Goal: Task Accomplishment & Management: Complete application form

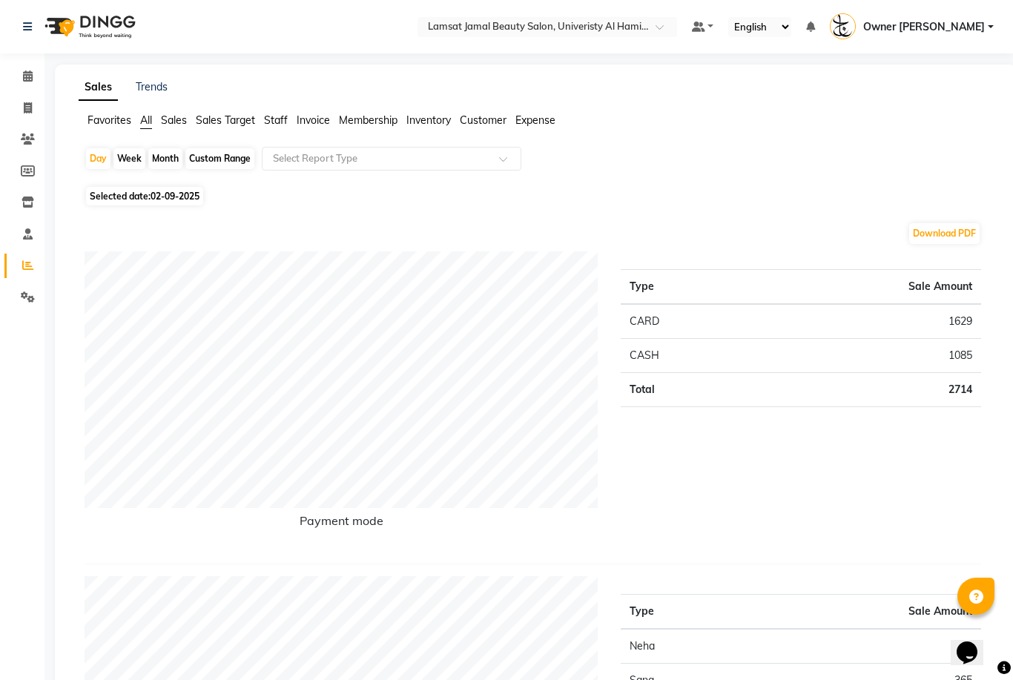
click at [541, 127] on span "Expense" at bounding box center [535, 119] width 40 height 13
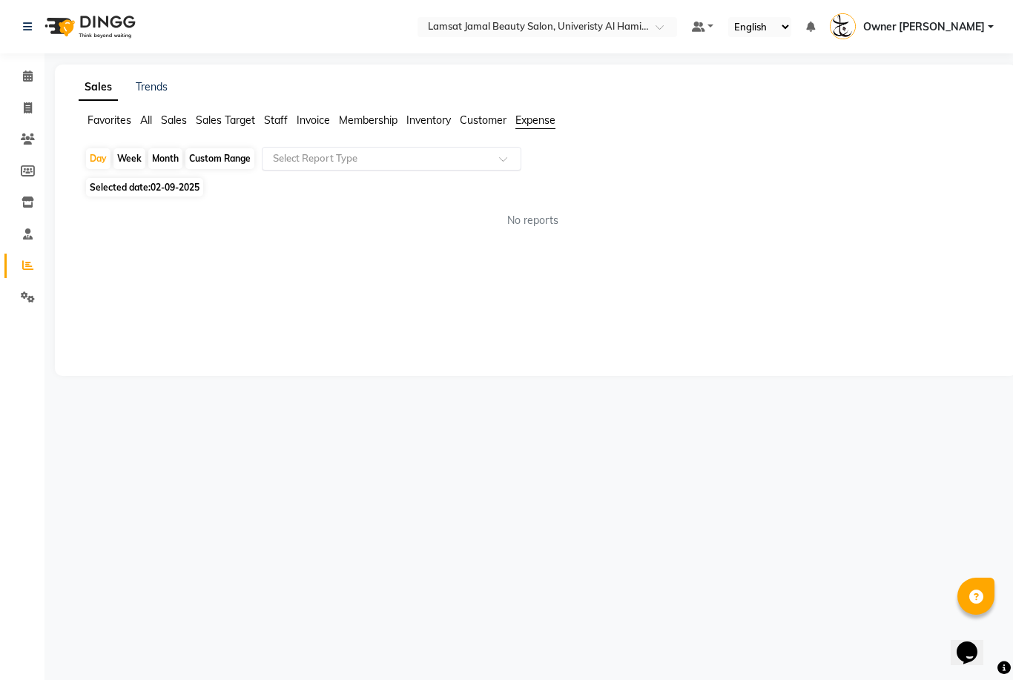
click at [504, 161] on span at bounding box center [508, 163] width 19 height 15
click at [466, 217] on div "Expense" at bounding box center [392, 215] width 258 height 30
click at [32, 144] on icon at bounding box center [28, 138] width 14 height 11
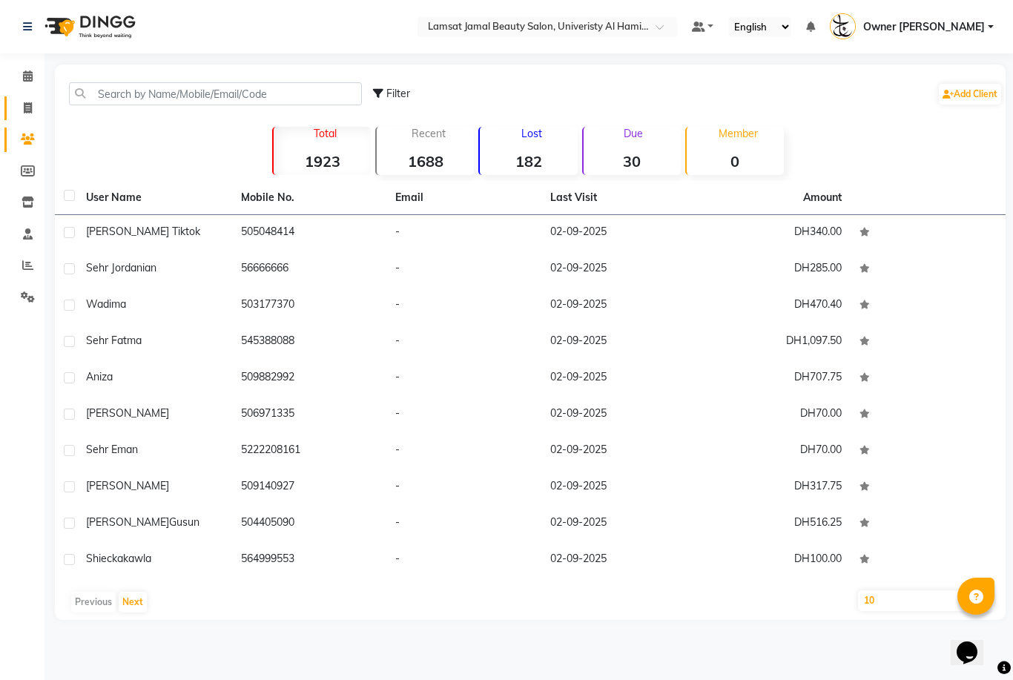
click at [35, 108] on span at bounding box center [28, 108] width 26 height 17
select select "service"
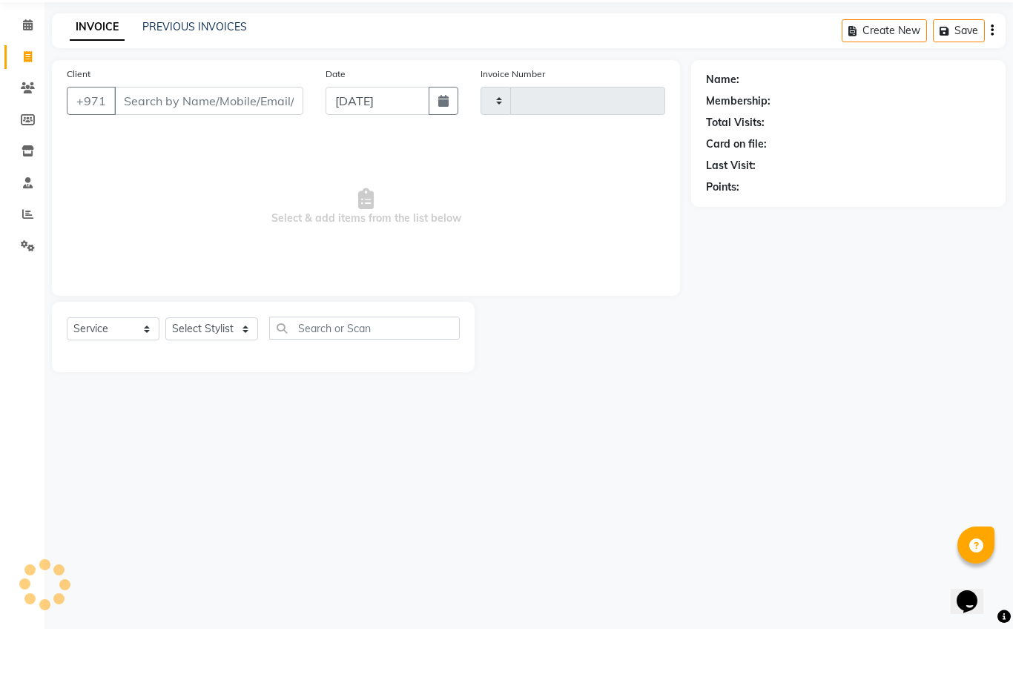
type input "3181"
select select "8294"
click at [30, 70] on icon at bounding box center [28, 75] width 10 height 11
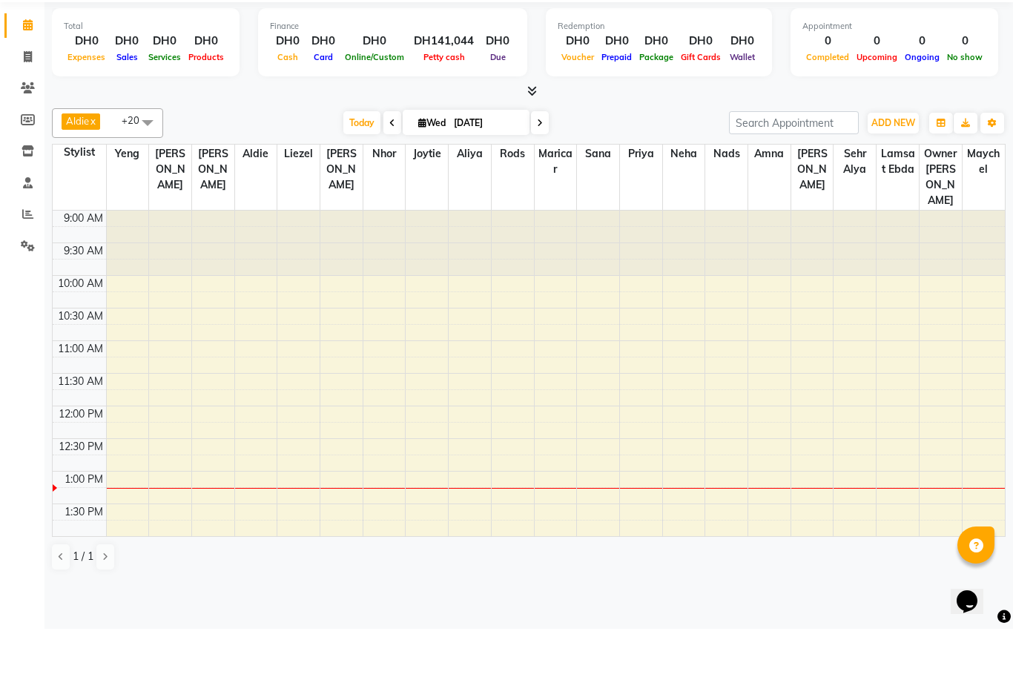
scroll to position [262, 0]
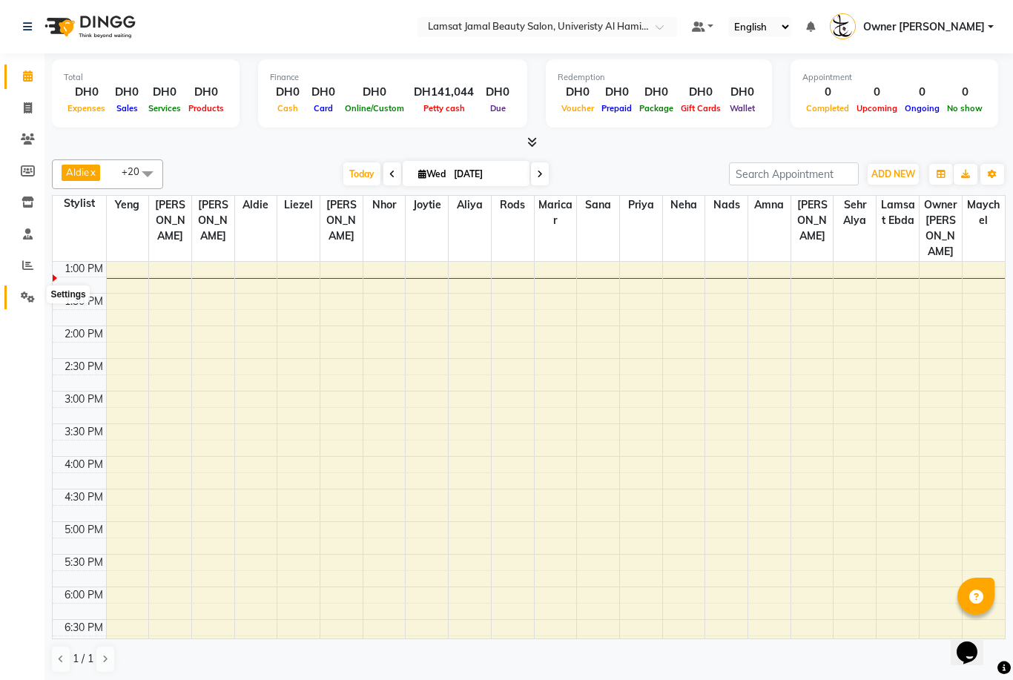
click at [30, 297] on icon at bounding box center [28, 296] width 14 height 11
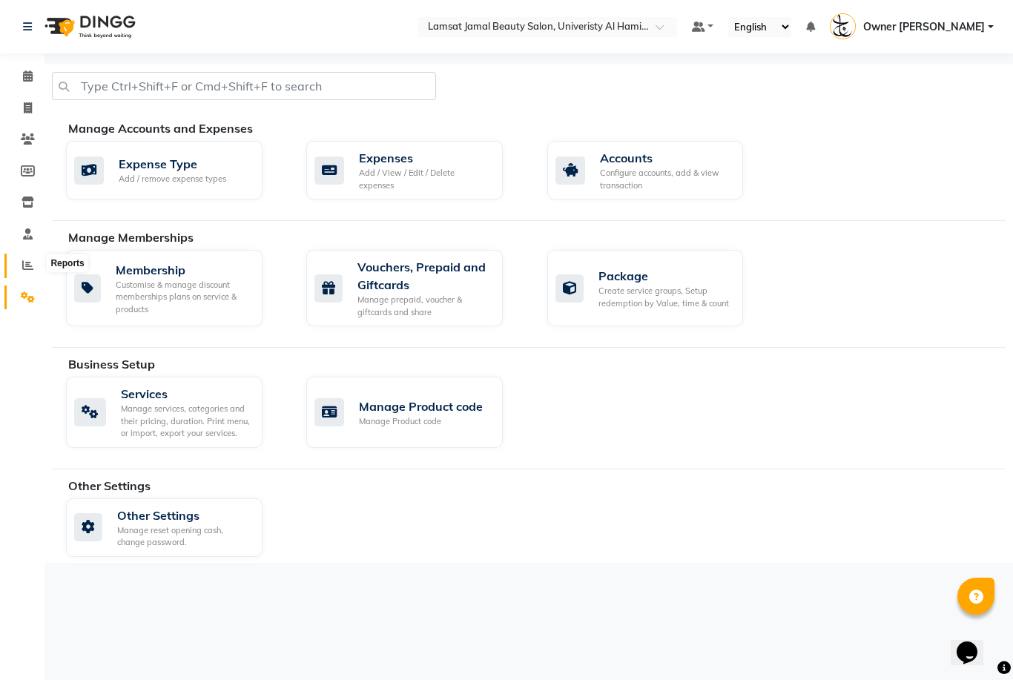
click at [32, 262] on icon at bounding box center [27, 265] width 11 height 11
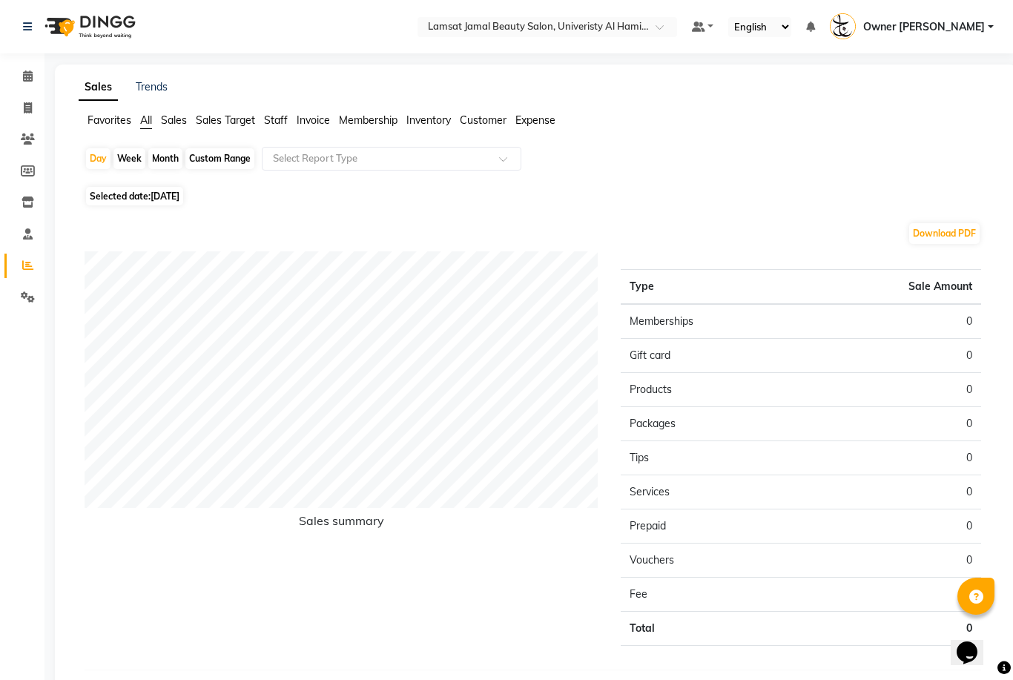
click at [539, 124] on span "Expense" at bounding box center [535, 119] width 40 height 13
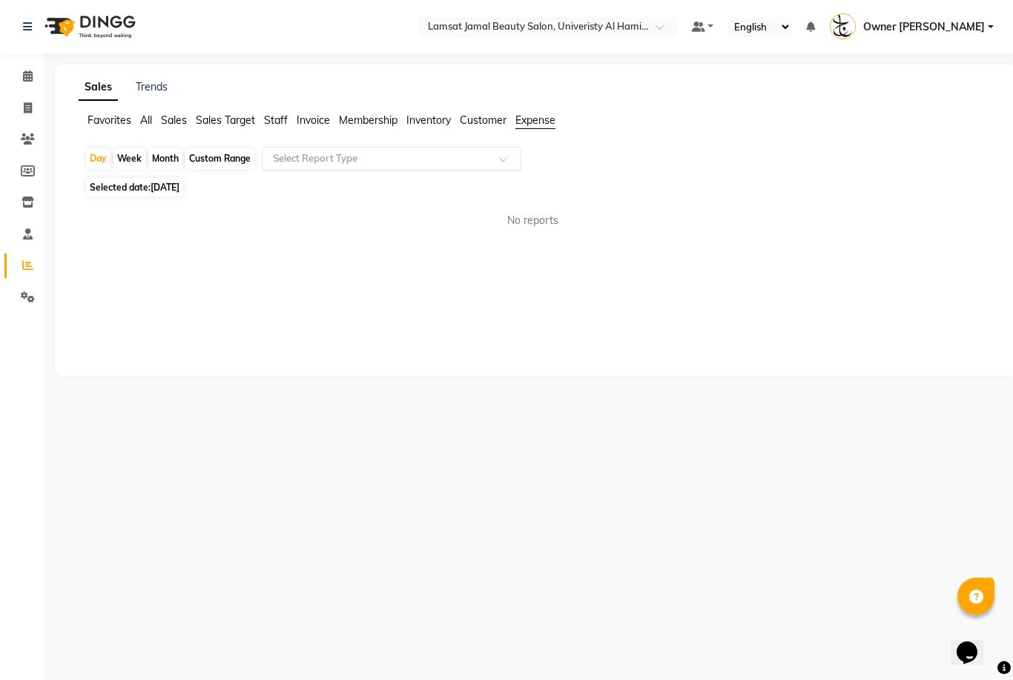
click at [502, 154] on div at bounding box center [392, 158] width 258 height 15
click at [536, 140] on div "Favorites All Sales Sales Target Staff Invoice Membership Inventory Customer Ex…" at bounding box center [535, 127] width 937 height 28
click at [547, 109] on div "Sales Trends Favorites All Sales Sales Target Staff Invoice Membership Inventor…" at bounding box center [536, 220] width 962 height 311
click at [30, 77] on icon at bounding box center [28, 75] width 10 height 11
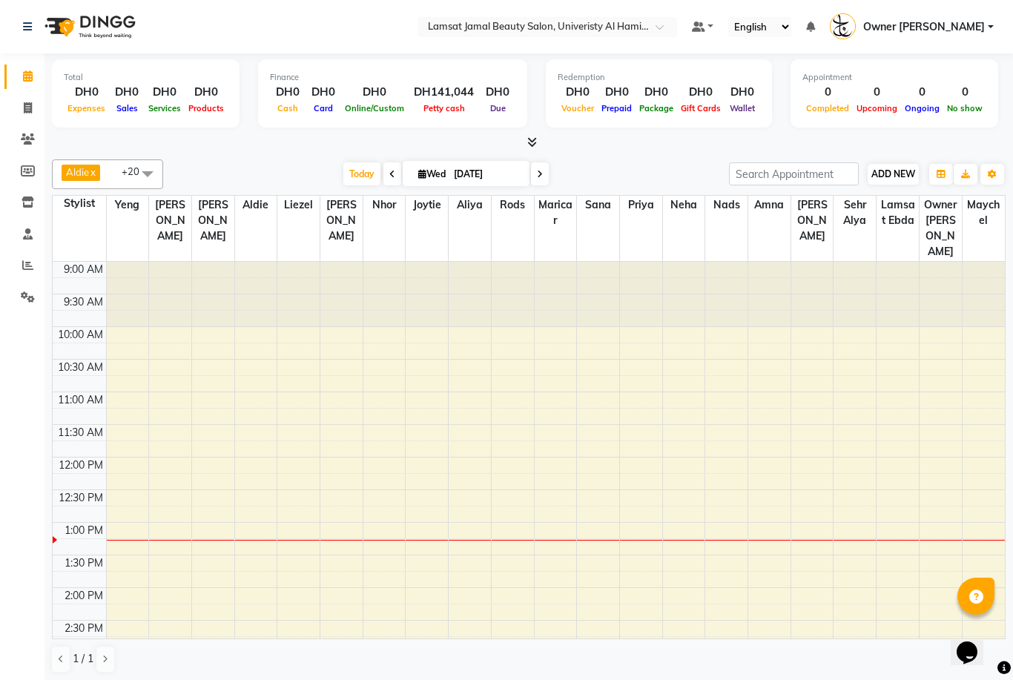
click at [900, 168] on span "ADD NEW" at bounding box center [893, 173] width 44 height 11
click at [977, 250] on link "Add Client" at bounding box center [978, 258] width 117 height 19
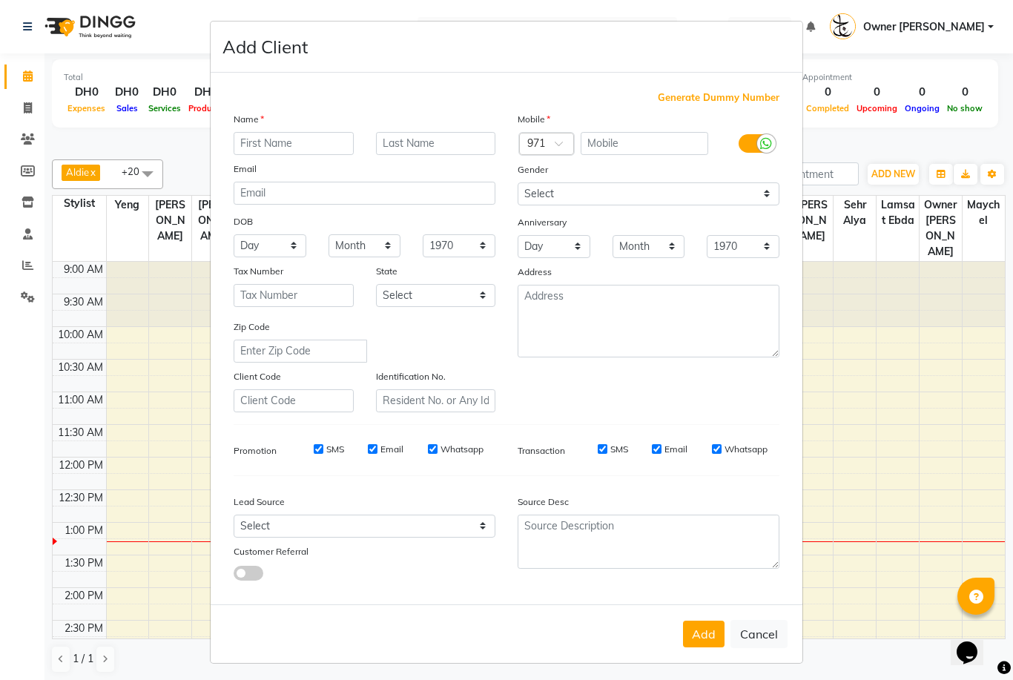
click at [24, 82] on ngb-modal-window "Add Client Generate Dummy Number Name Email DOB Day 01 02 03 04 05 06 07 08 09 …" at bounding box center [506, 340] width 1013 height 680
click at [771, 648] on button "Cancel" at bounding box center [758, 634] width 57 height 28
select select
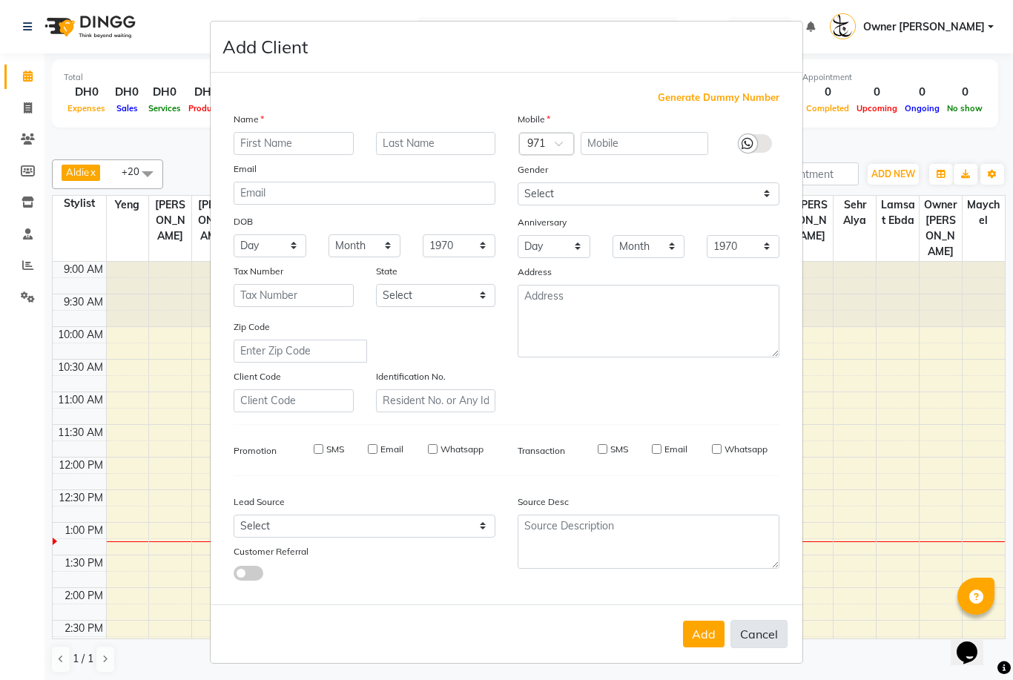
select select
checkbox input "false"
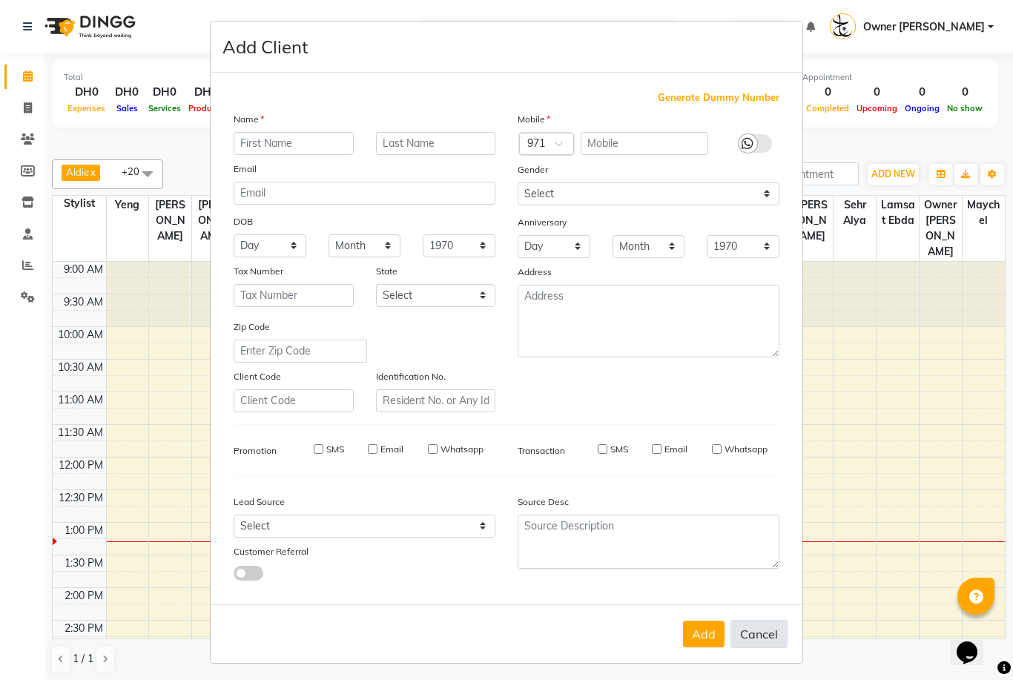
checkbox input "false"
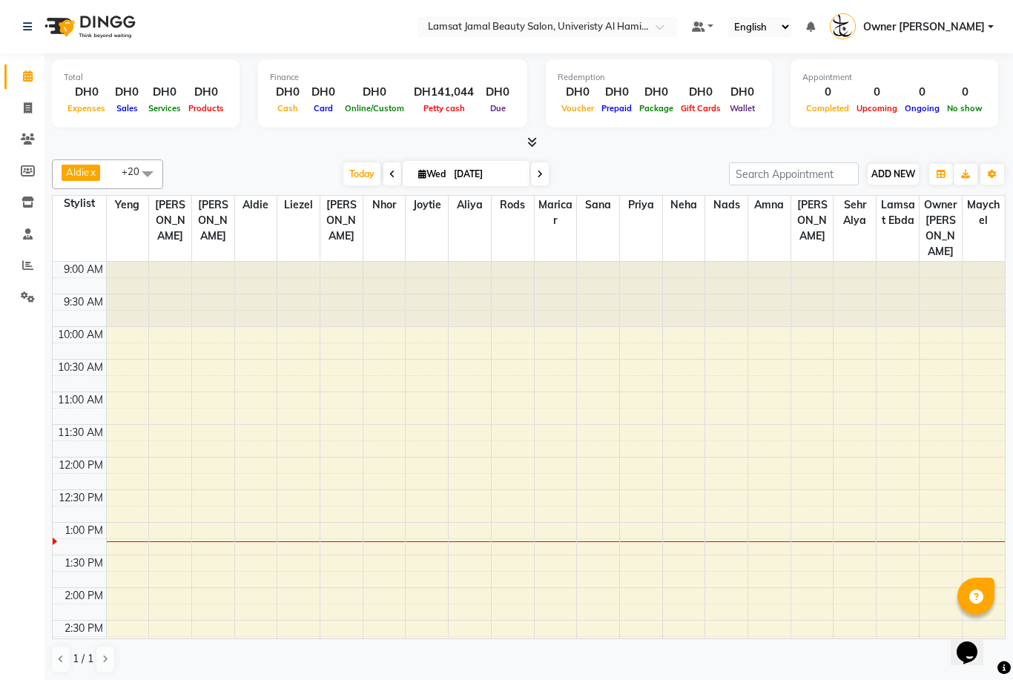
click at [904, 171] on span "ADD NEW" at bounding box center [893, 173] width 44 height 11
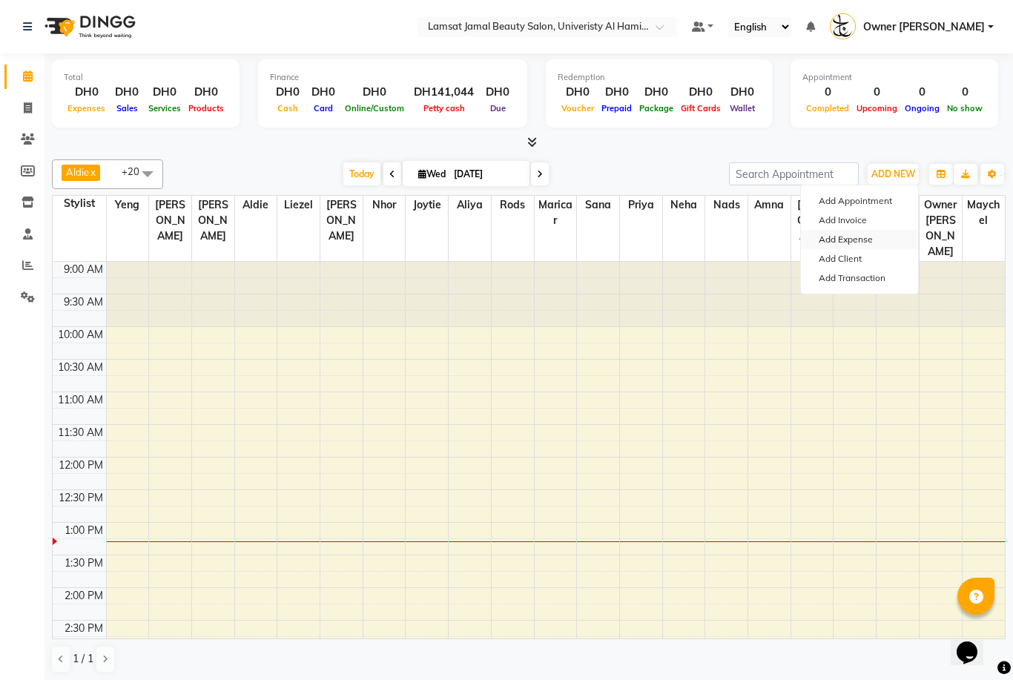
click at [877, 232] on link "Add Expense" at bounding box center [859, 239] width 117 height 19
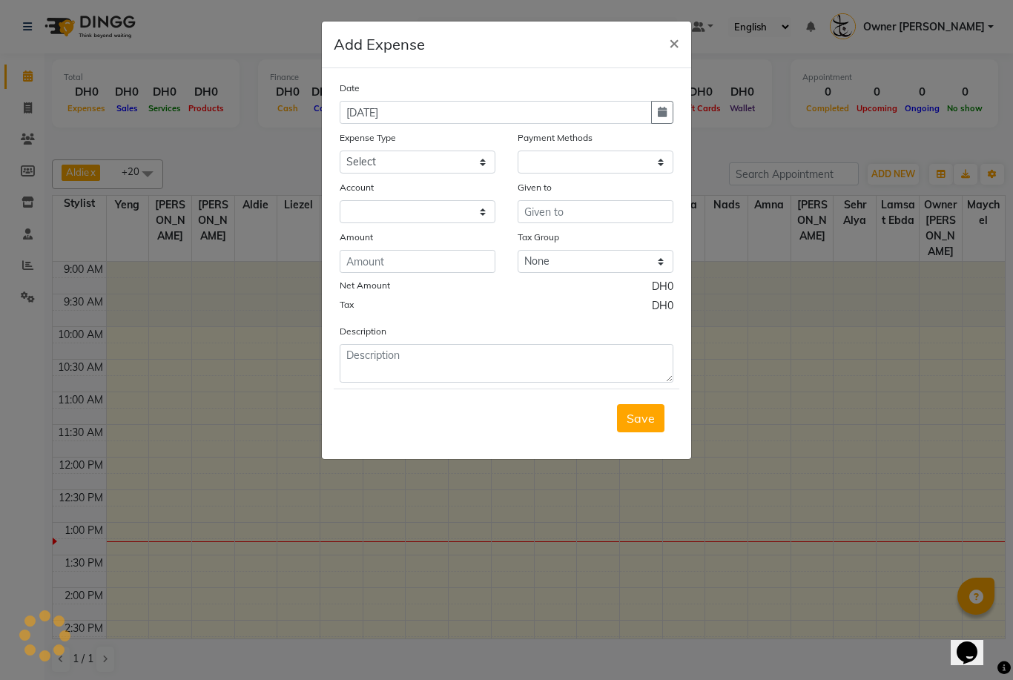
select select "1"
select select "7420"
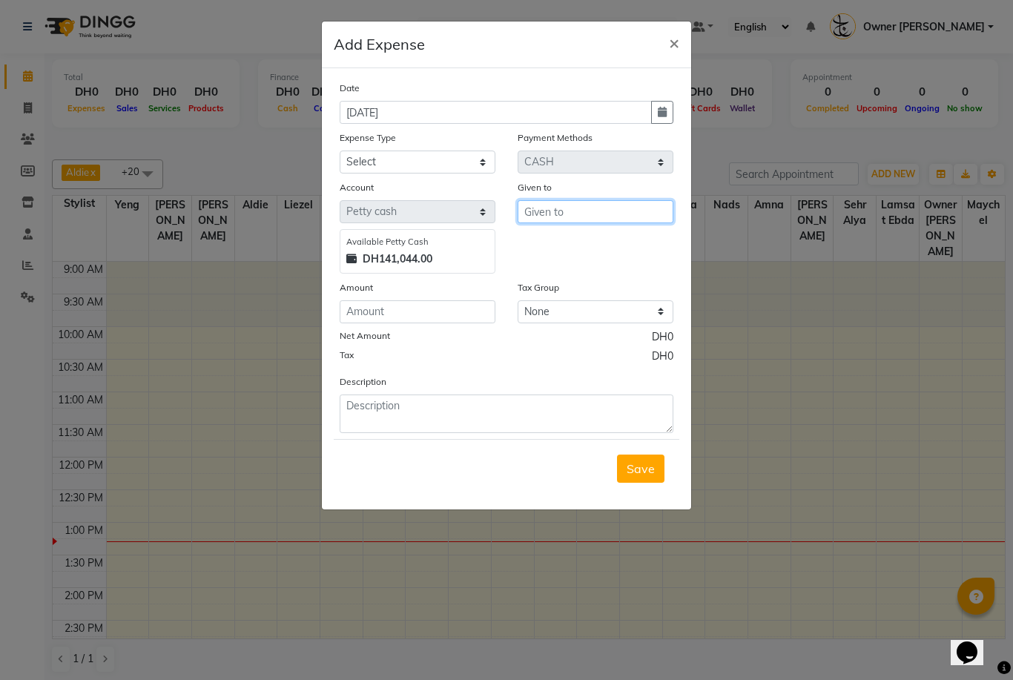
click at [612, 222] on input "text" at bounding box center [596, 211] width 156 height 23
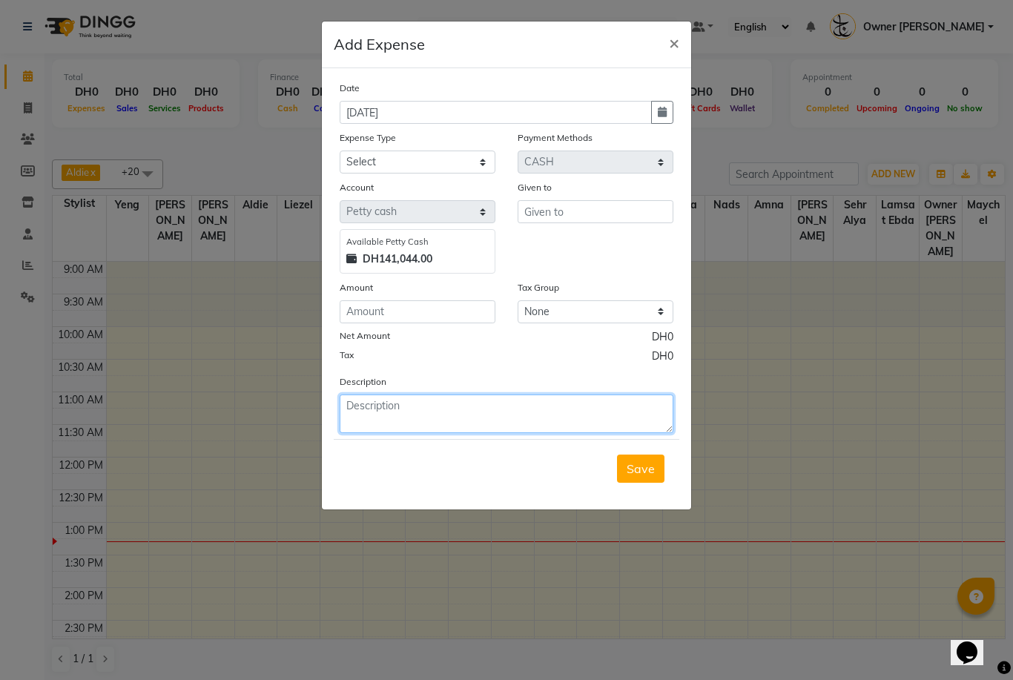
click at [468, 400] on textarea at bounding box center [507, 414] width 334 height 39
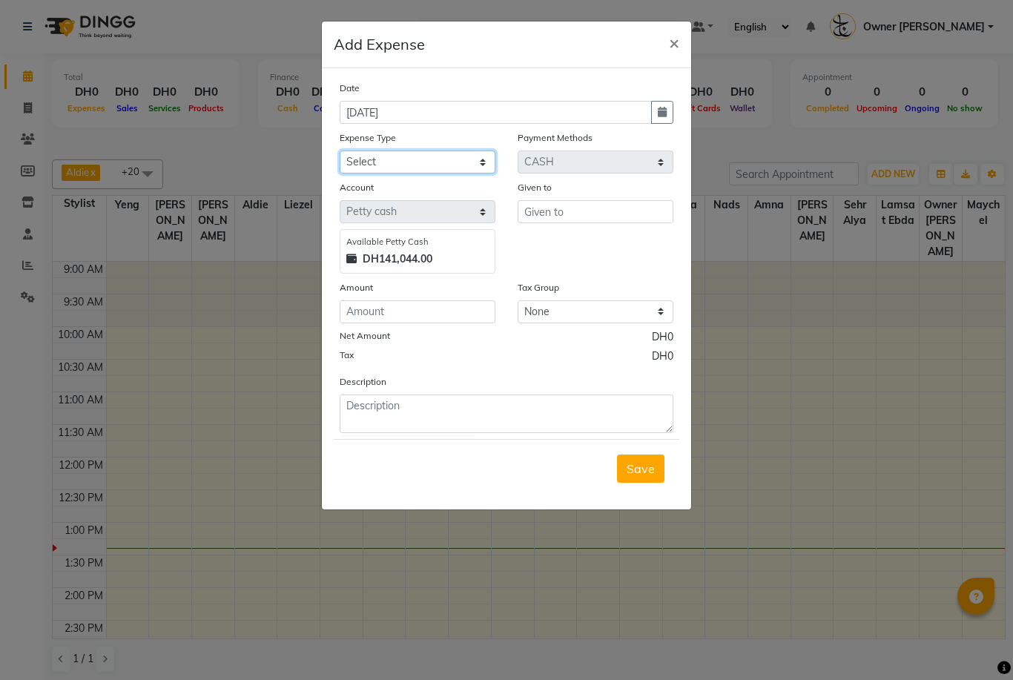
click at [484, 158] on select "Select Advance Salary Bank charges Car maintenance Cash transfer to bank Cash t…" at bounding box center [418, 162] width 156 height 23
select select "22083"
click at [601, 215] on input "text" at bounding box center [596, 211] width 156 height 23
type input "emen"
click at [412, 312] on input "number" at bounding box center [418, 311] width 156 height 23
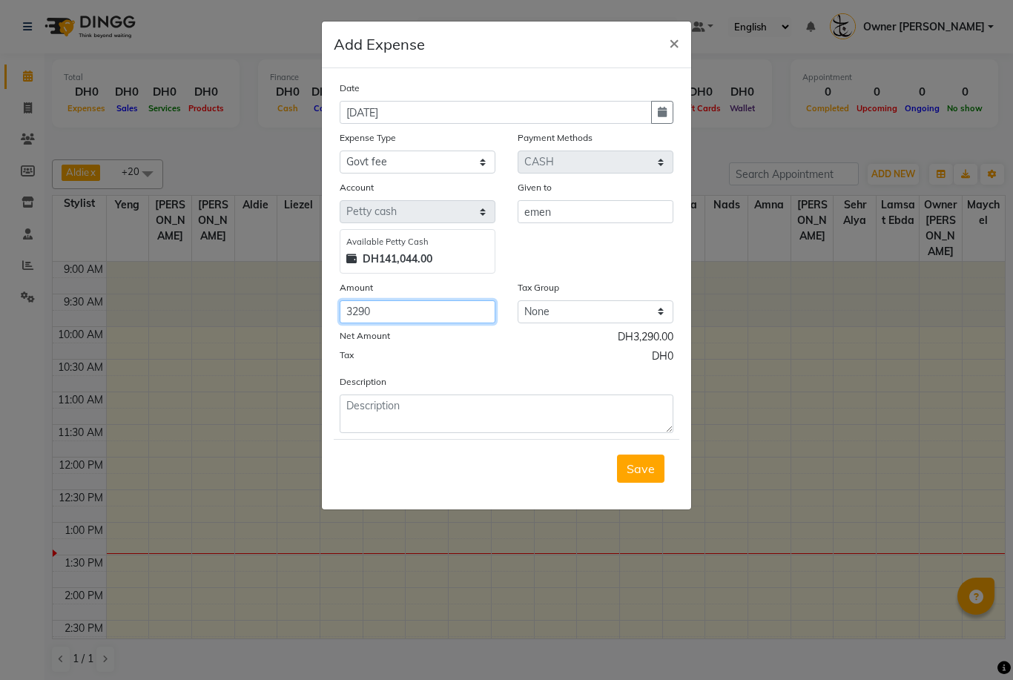
type input "3290"
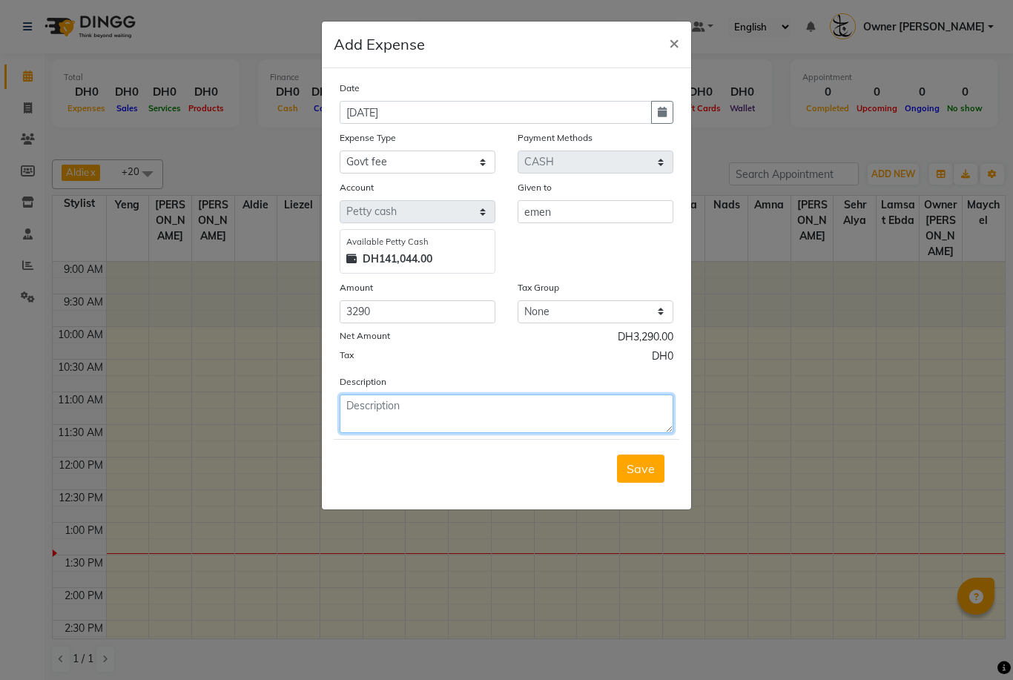
click at [475, 414] on textarea at bounding box center [507, 414] width 334 height 39
type textarea "v"
type textarea "jyoti visa"
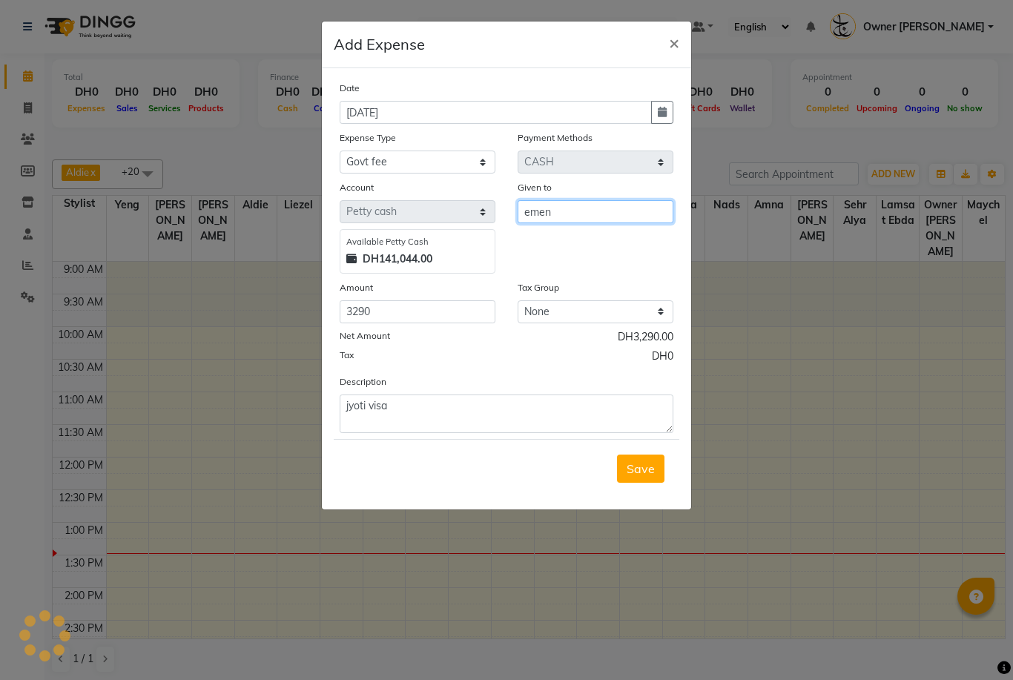
click at [610, 213] on input "emen" at bounding box center [596, 211] width 156 height 23
click at [551, 216] on input "emen tashil" at bounding box center [596, 211] width 156 height 23
type input "eman tashil"
click at [649, 469] on span "Save" at bounding box center [641, 468] width 28 height 15
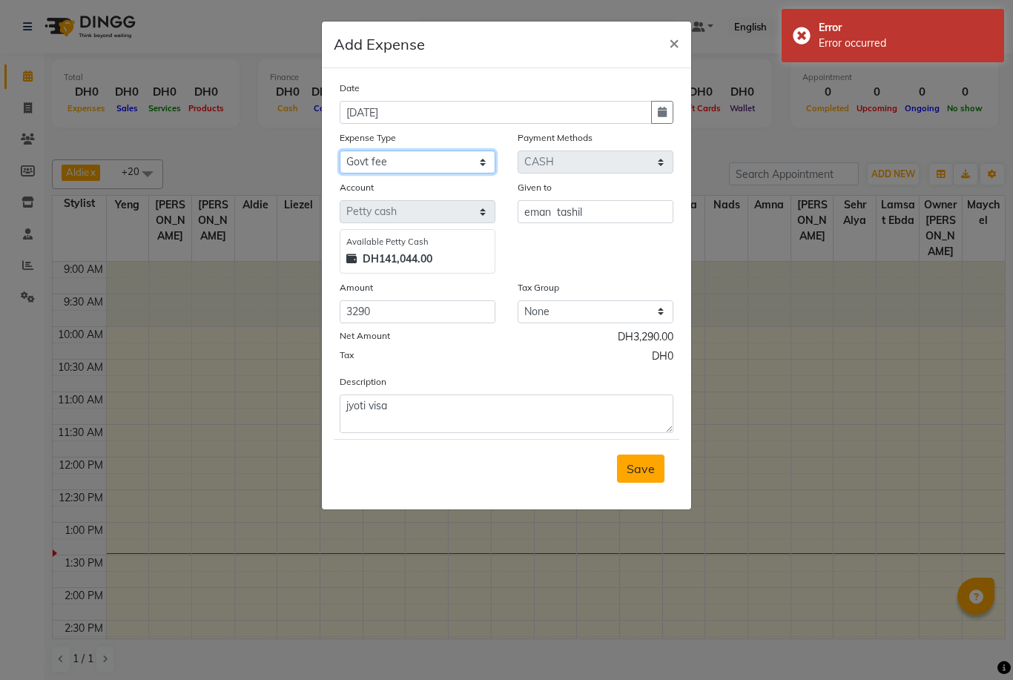
click at [478, 173] on select "Select Advance Salary Bank charges Car maintenance Cash transfer to bank Cash t…" at bounding box center [418, 162] width 156 height 23
click at [401, 163] on select "Select Advance Salary Bank charges Car maintenance Cash transfer to bank Cash t…" at bounding box center [418, 162] width 156 height 23
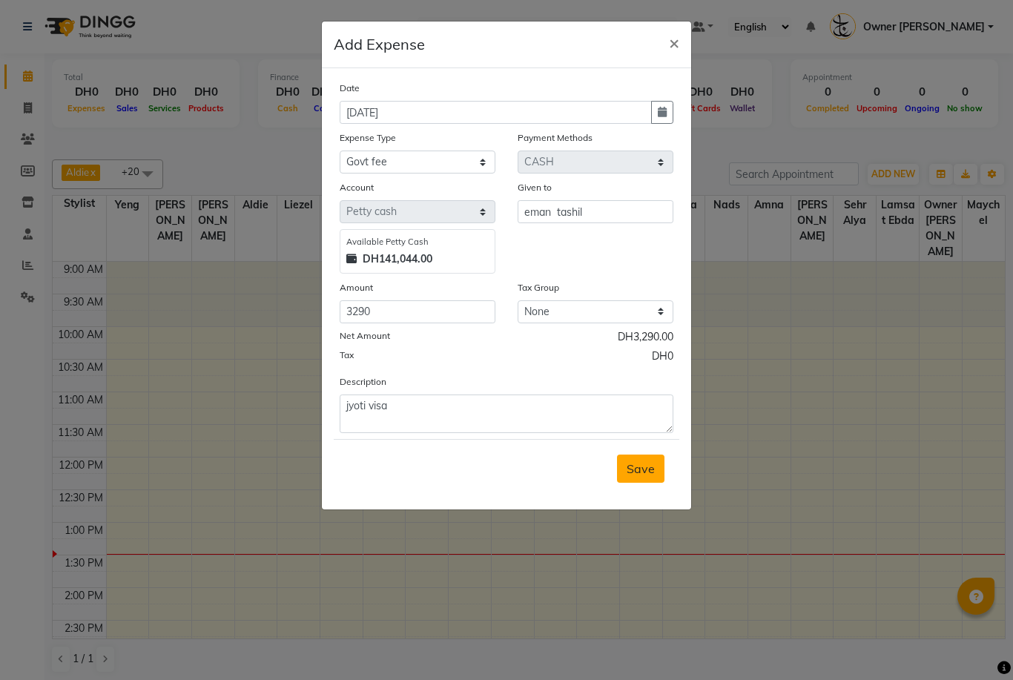
click at [644, 466] on span "Save" at bounding box center [641, 468] width 28 height 15
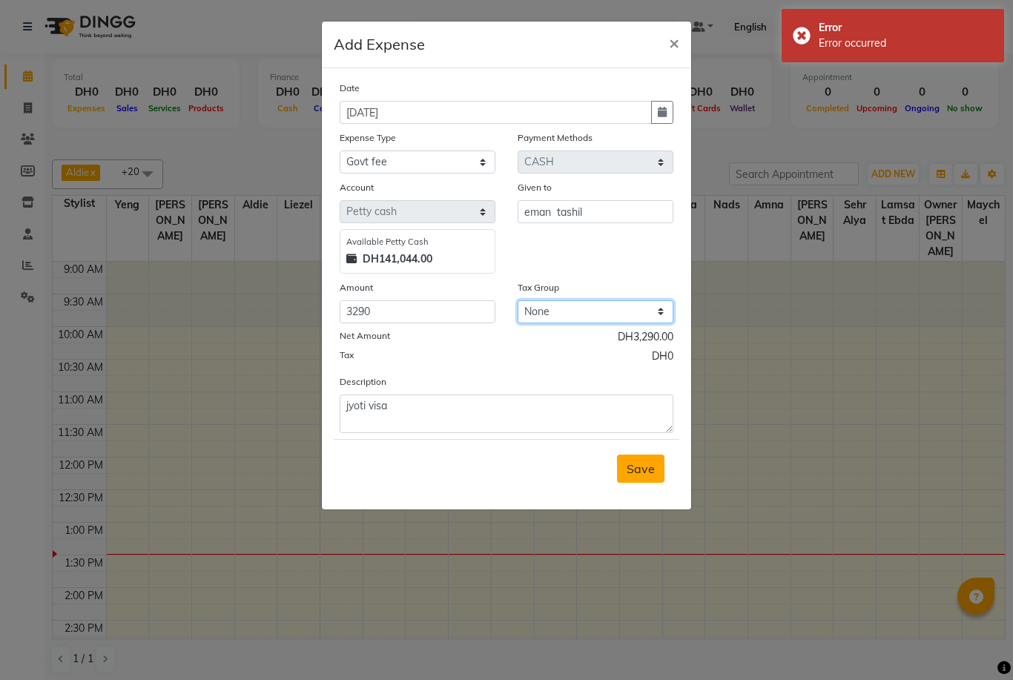
click at [663, 309] on select "None" at bounding box center [596, 311] width 156 height 23
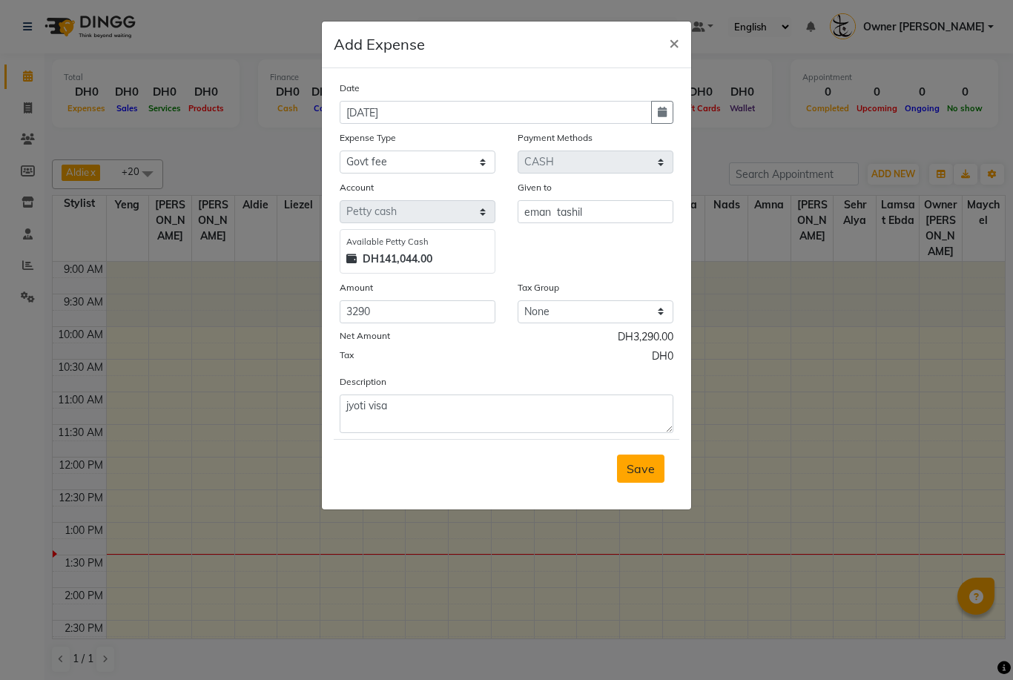
click at [641, 469] on span "Save" at bounding box center [641, 468] width 28 height 15
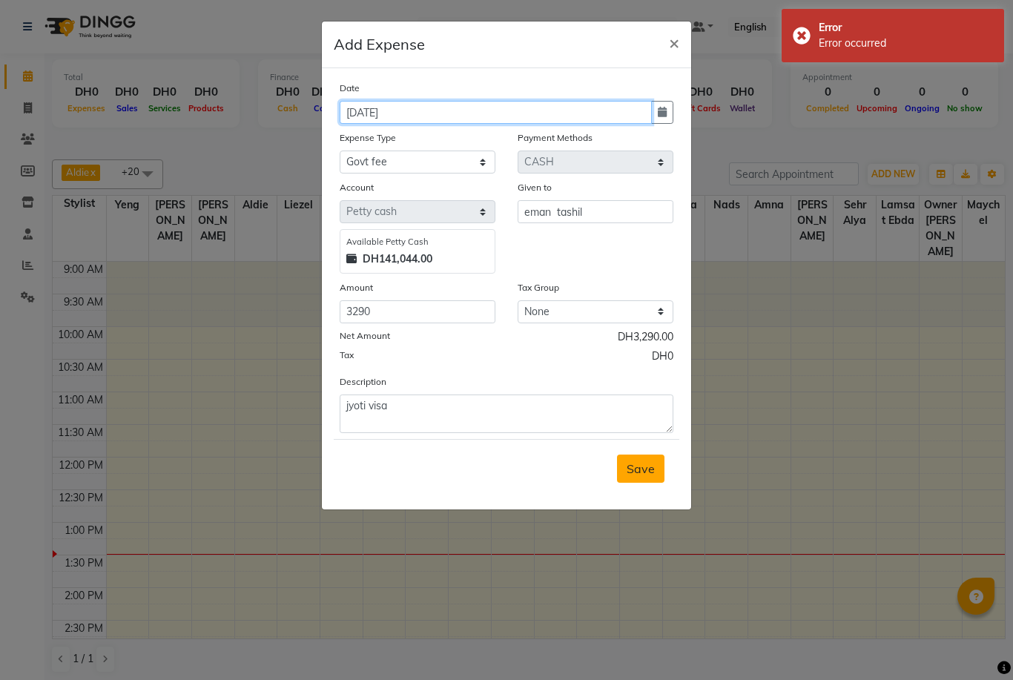
click at [459, 116] on input "[DATE]" at bounding box center [496, 112] width 312 height 23
click at [461, 117] on input "[DATE]" at bounding box center [496, 112] width 312 height 23
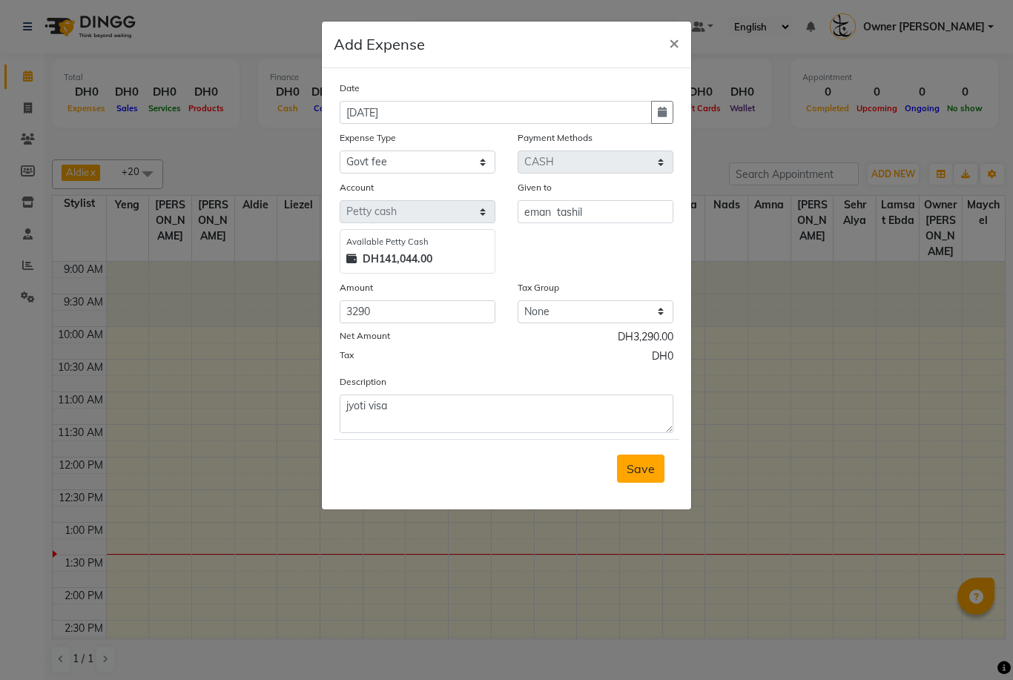
click at [641, 480] on button "Save" at bounding box center [640, 469] width 47 height 28
click at [660, 119] on button "button" at bounding box center [662, 112] width 22 height 23
select select "9"
select select "2025"
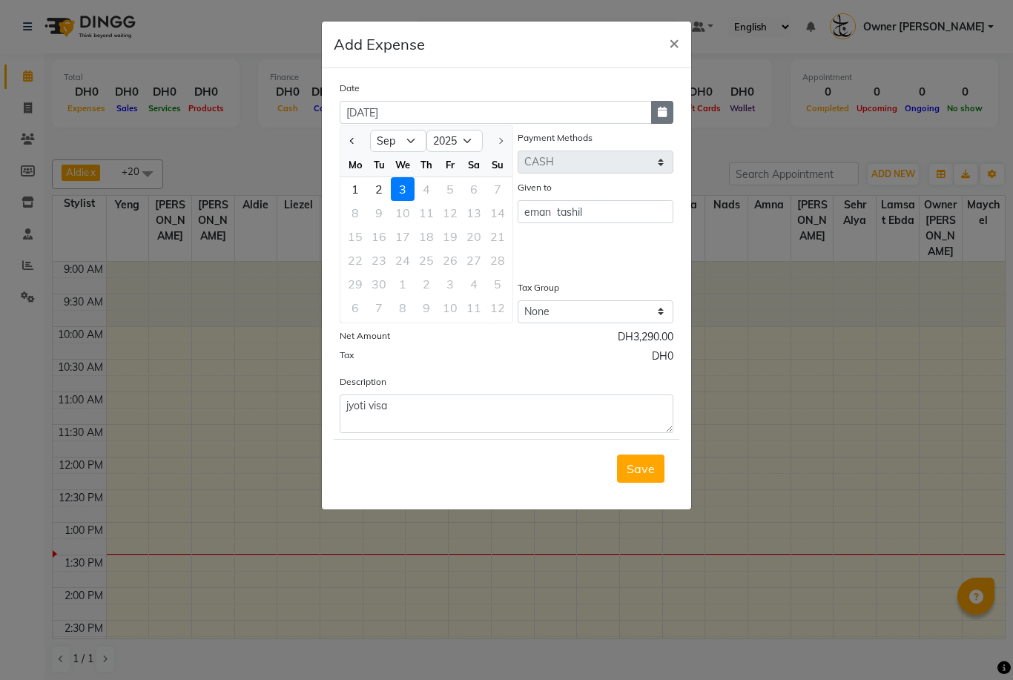
click at [667, 113] on button "button" at bounding box center [662, 112] width 22 height 23
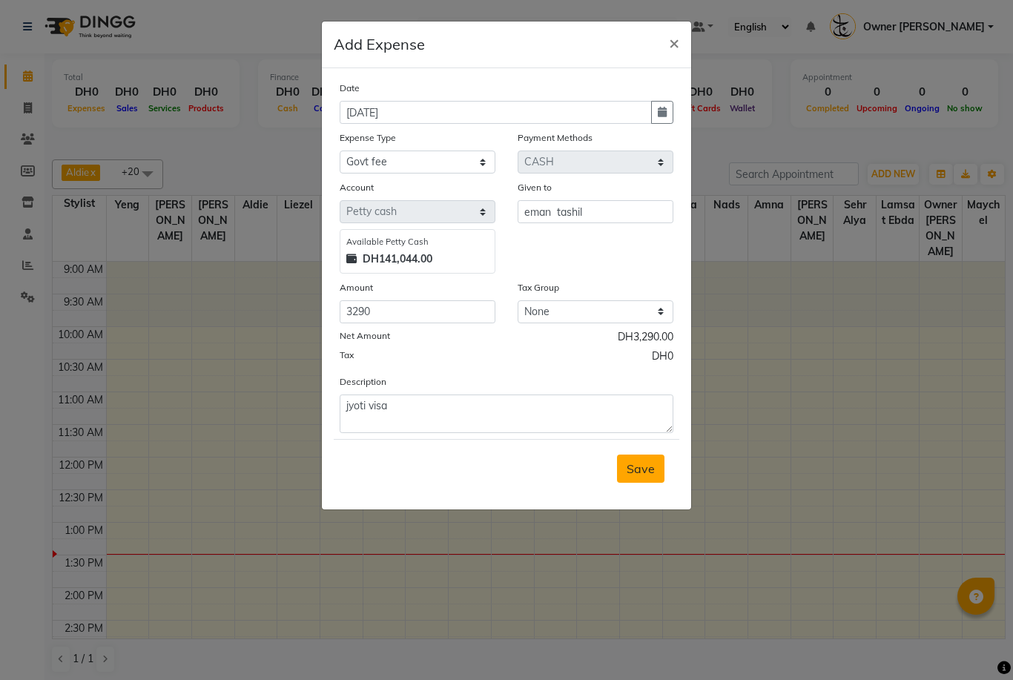
click at [655, 469] on button "Save" at bounding box center [640, 469] width 47 height 28
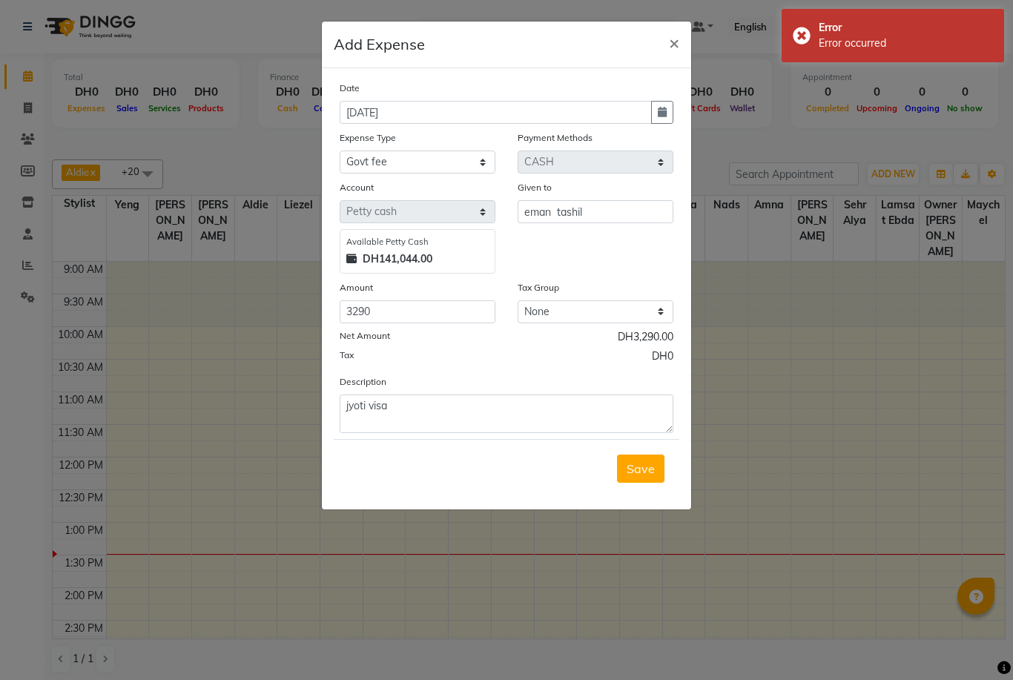
click at [294, 486] on ngb-modal-window "Add Expense × Date 03-09-2025 Expense Type Select Advance Salary Bank charges C…" at bounding box center [506, 340] width 1013 height 680
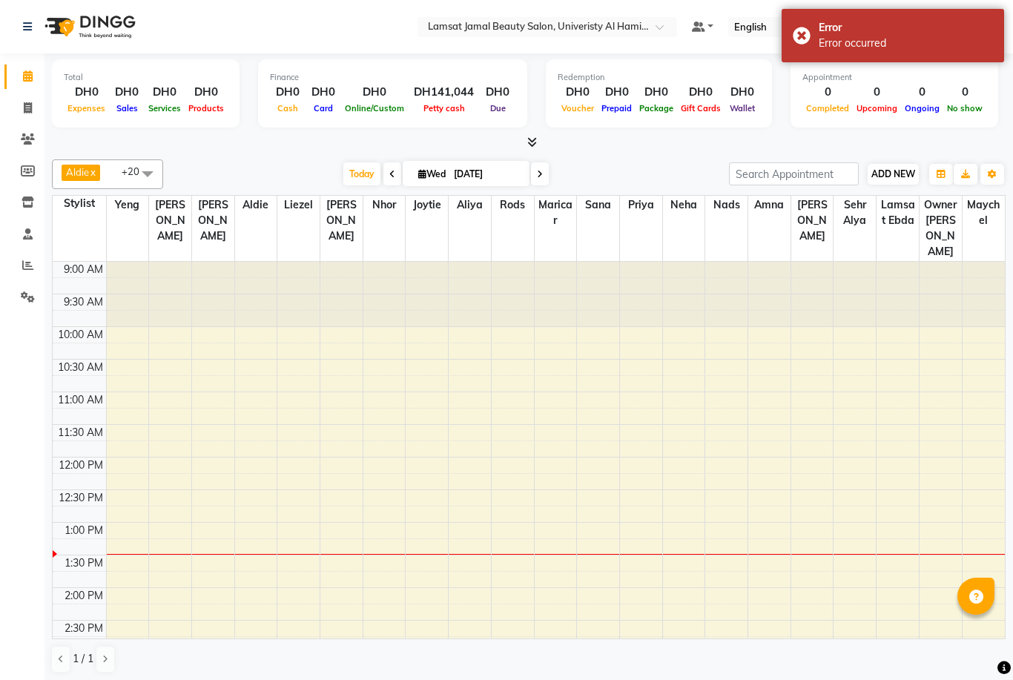
click at [885, 171] on span "ADD NEW" at bounding box center [893, 173] width 44 height 11
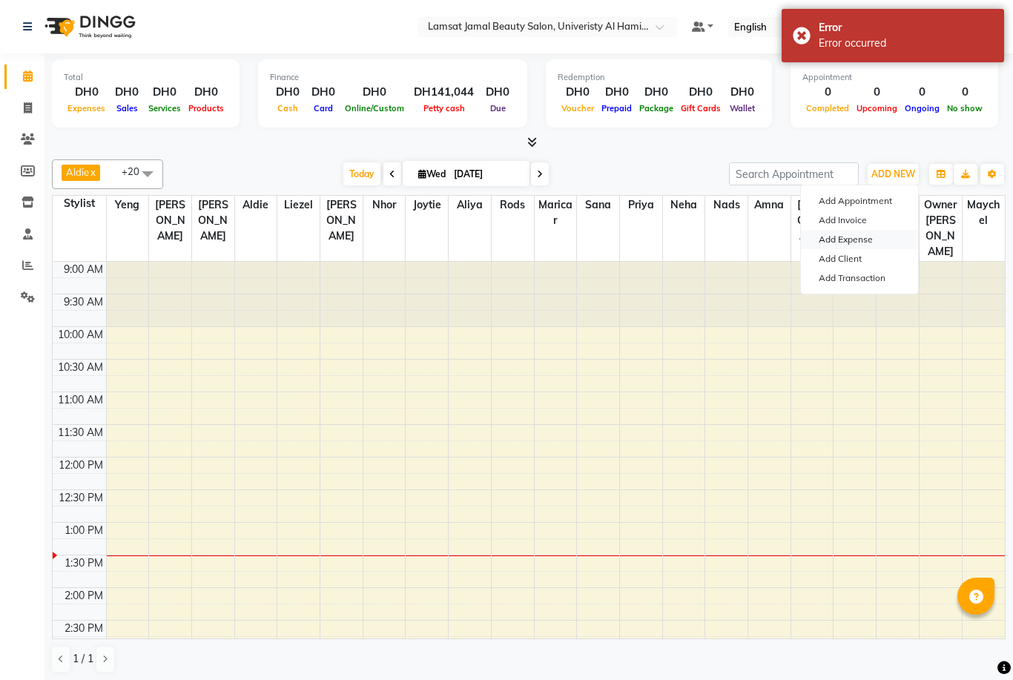
click at [863, 240] on link "Add Expense" at bounding box center [859, 239] width 117 height 19
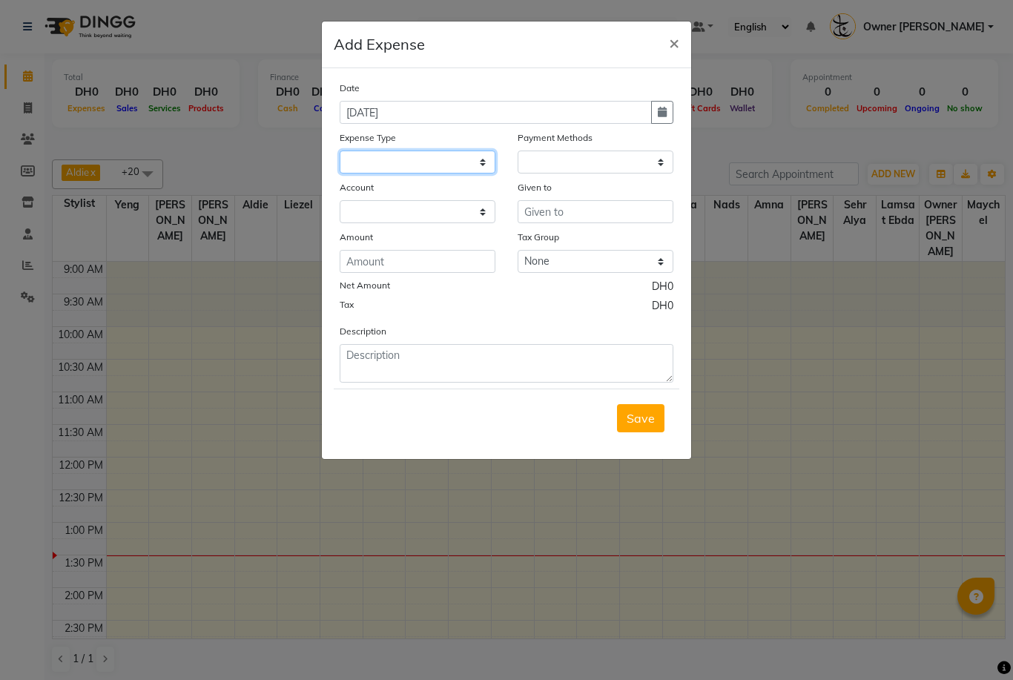
click at [482, 163] on select at bounding box center [418, 162] width 156 height 23
click at [397, 163] on select at bounding box center [418, 162] width 156 height 23
click at [653, 162] on select at bounding box center [596, 162] width 156 height 23
click at [490, 208] on select at bounding box center [418, 211] width 156 height 23
click at [382, 214] on select at bounding box center [418, 211] width 156 height 23
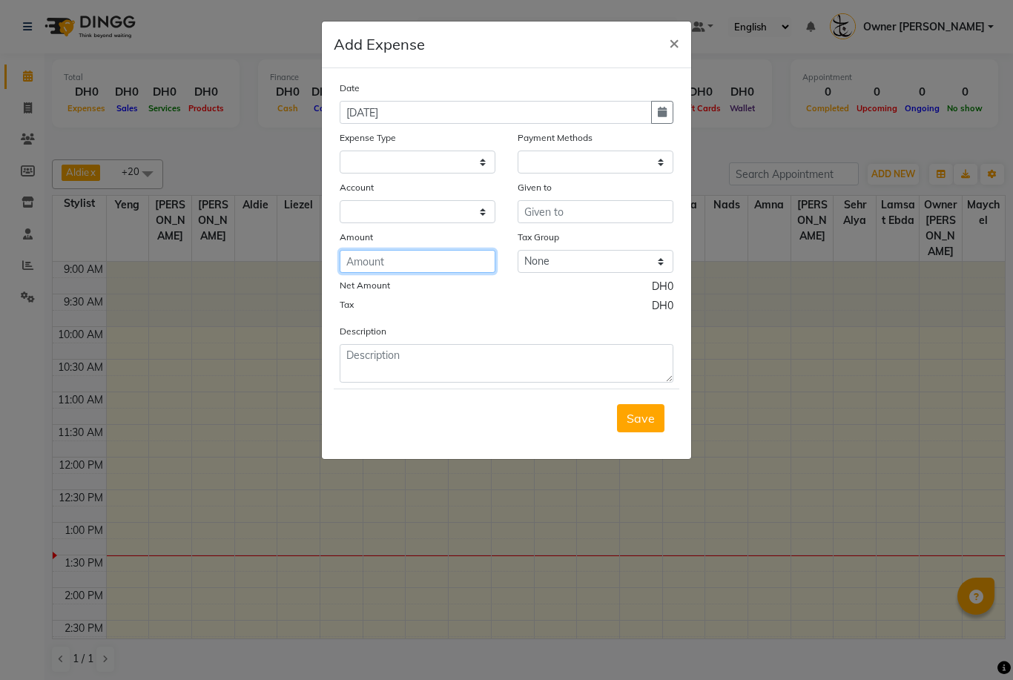
click at [405, 264] on input "number" at bounding box center [418, 261] width 156 height 23
type input "3290"
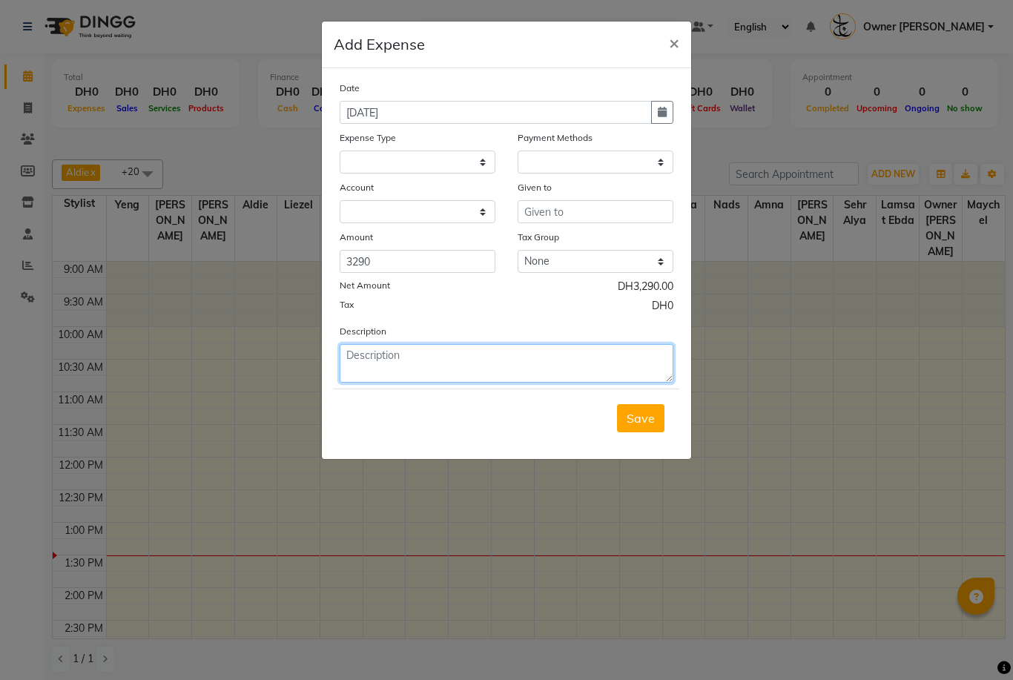
click at [441, 370] on textarea at bounding box center [507, 363] width 334 height 39
type textarea "jyoti visa"
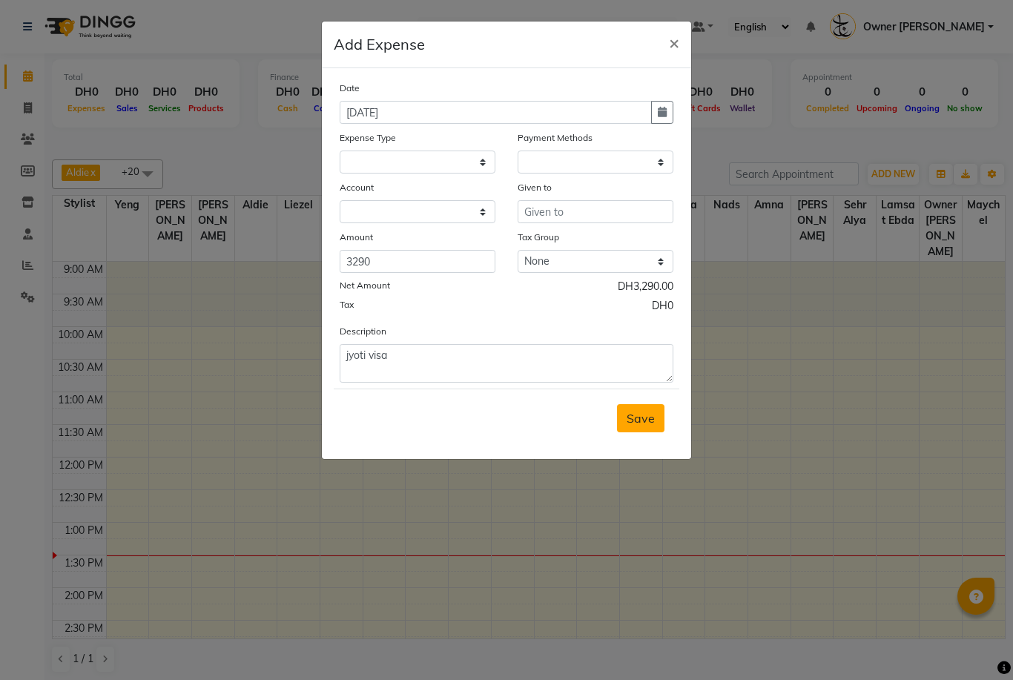
click at [644, 424] on span "Save" at bounding box center [641, 418] width 28 height 15
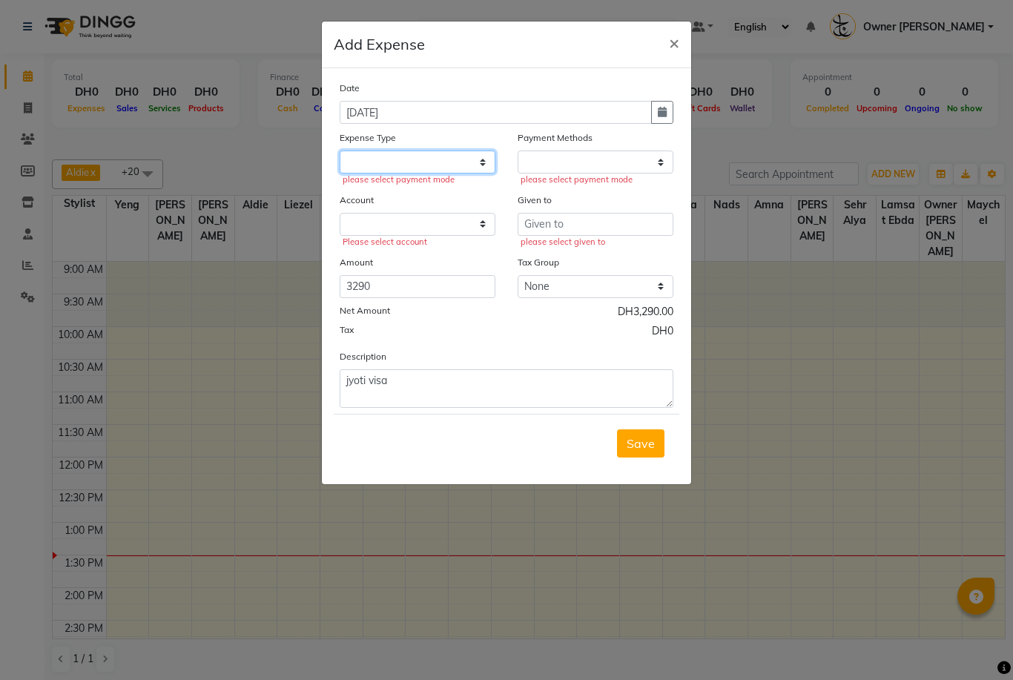
click at [453, 168] on select at bounding box center [418, 162] width 156 height 23
click at [481, 162] on select at bounding box center [418, 162] width 156 height 23
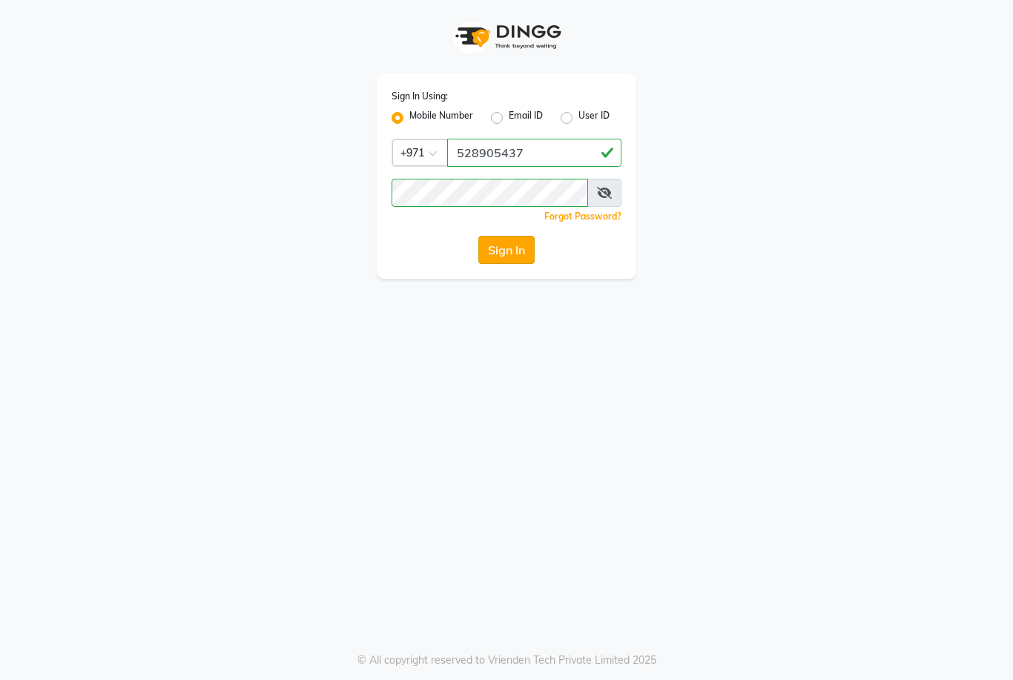
click at [521, 259] on button "Sign In" at bounding box center [506, 250] width 56 height 28
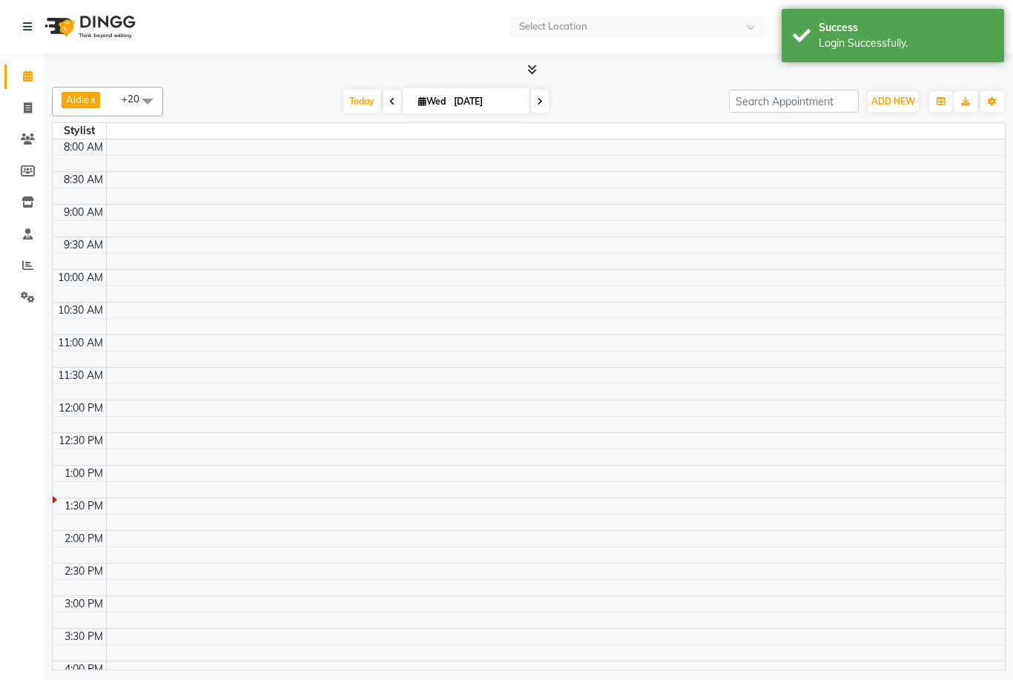
select select "en"
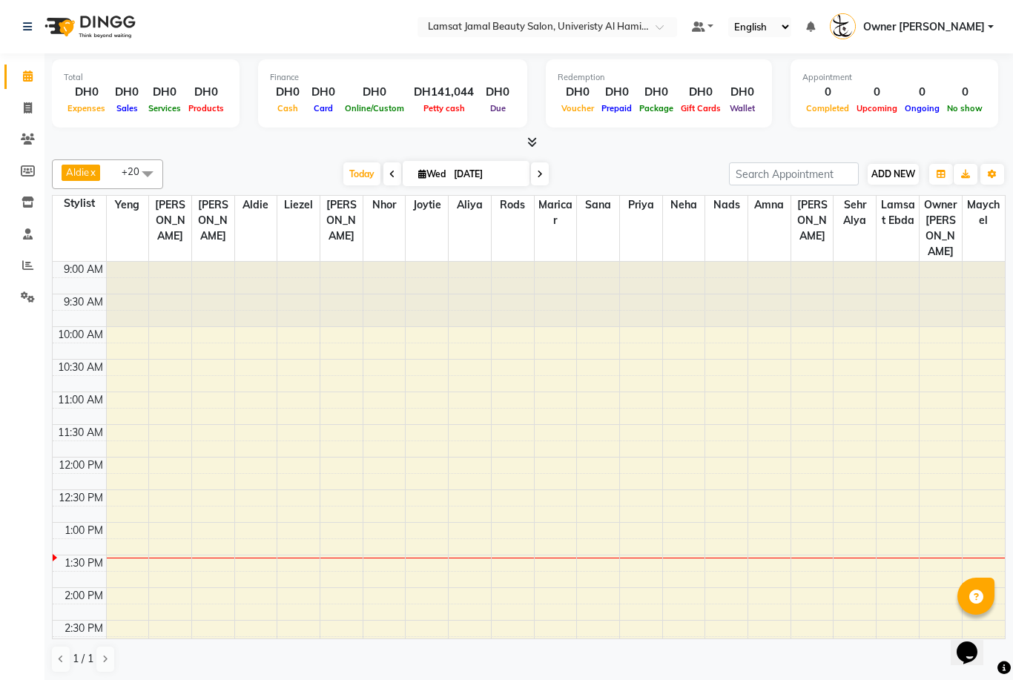
click at [899, 169] on span "ADD NEW" at bounding box center [893, 173] width 44 height 11
click at [967, 243] on link "Add Expense" at bounding box center [978, 239] width 117 height 19
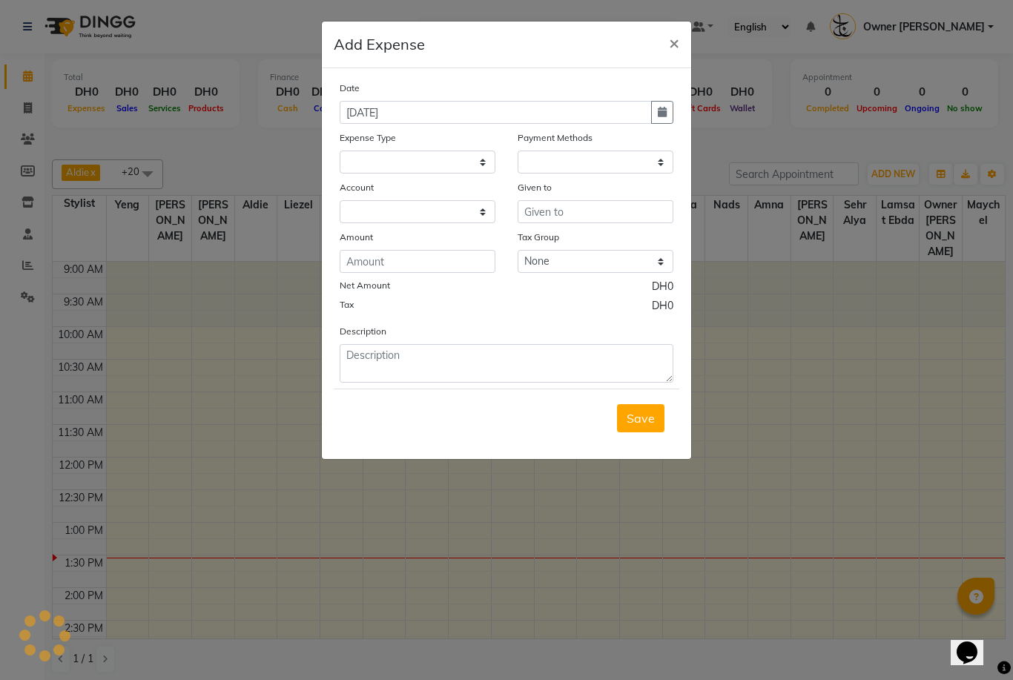
select select
select select "1"
select select "7420"
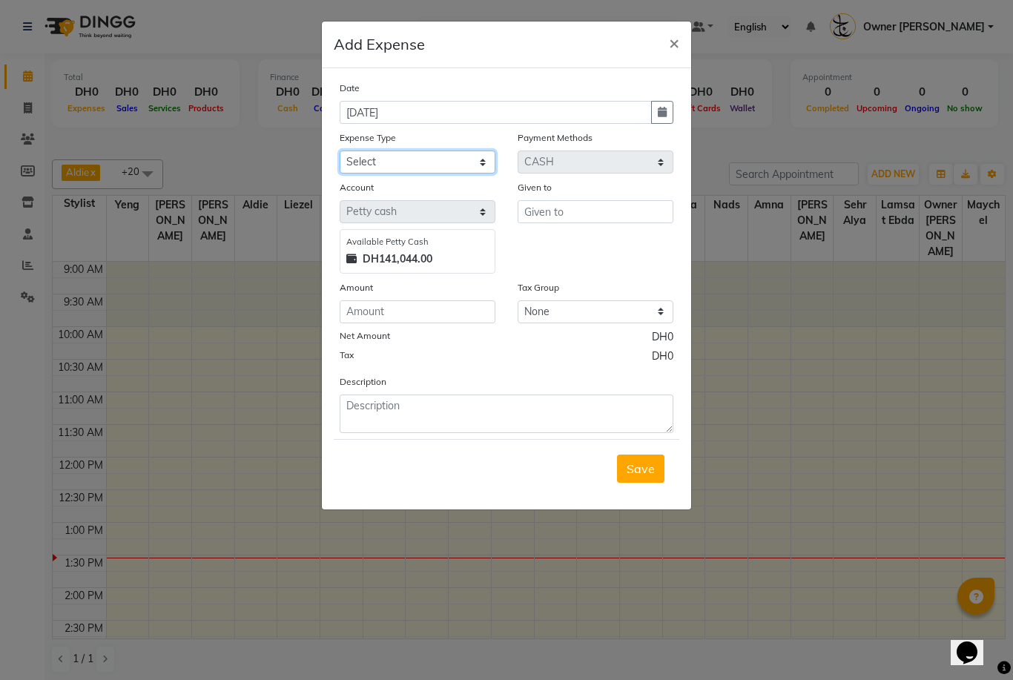
click at [484, 160] on select "Select Advance Salary Bank charges Car maintenance Cash transfer to bank Cash t…" at bounding box center [418, 162] width 156 height 23
select select "22076"
click at [606, 217] on input "text" at bounding box center [596, 211] width 156 height 23
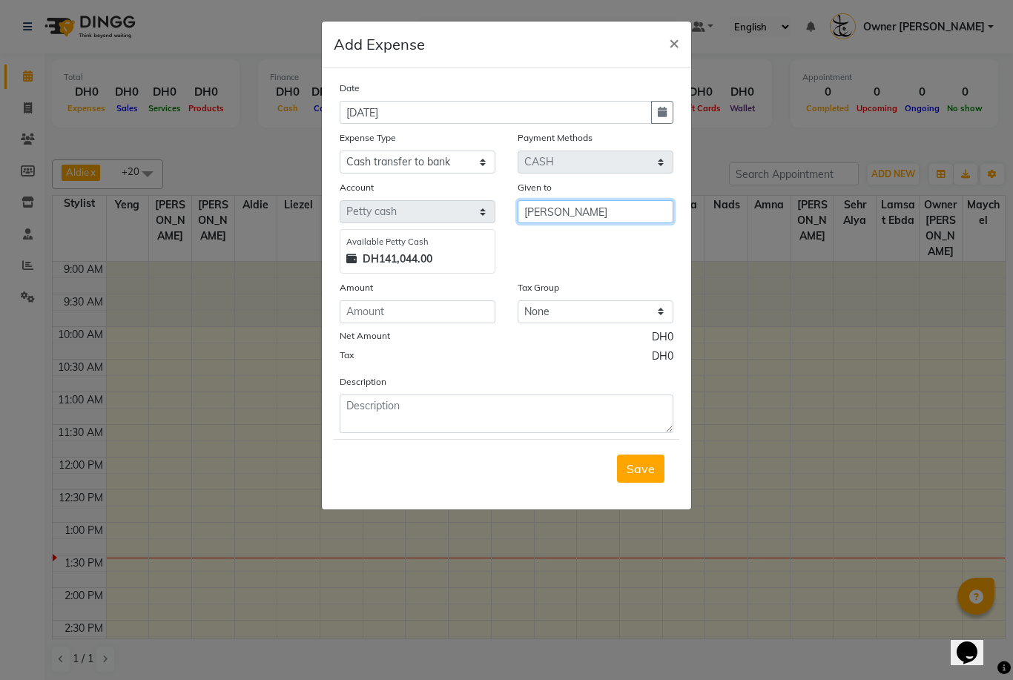
type input "[PERSON_NAME]"
click at [438, 314] on input "number" at bounding box center [418, 311] width 156 height 23
type input "3290"
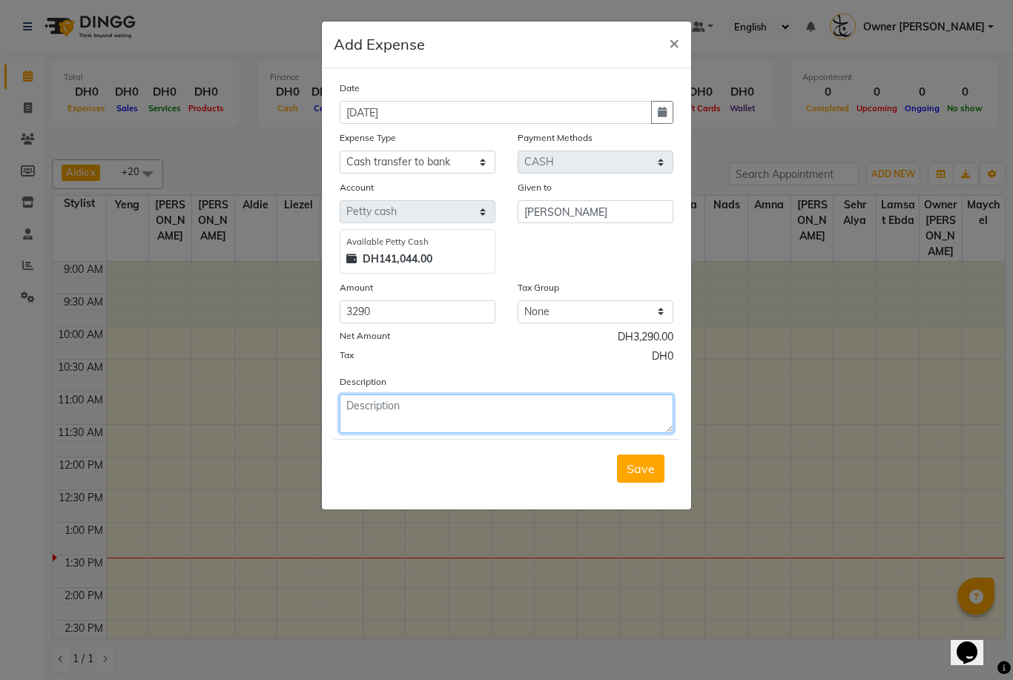
click at [512, 415] on textarea at bounding box center [507, 414] width 334 height 39
type textarea "jyoti visa"
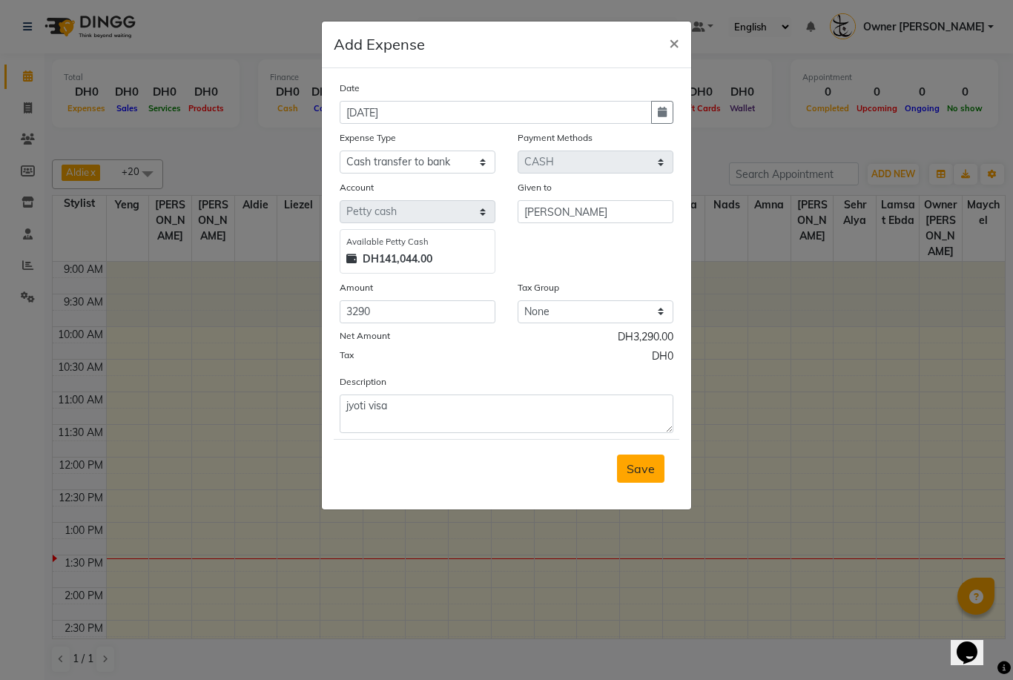
click at [654, 469] on span "Save" at bounding box center [641, 468] width 28 height 15
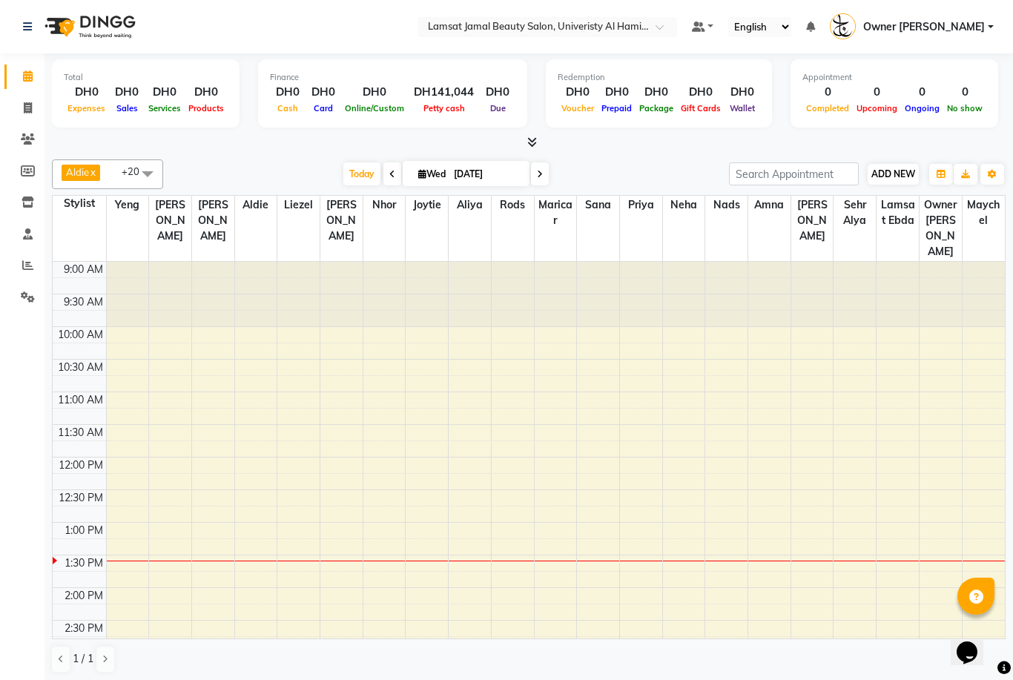
click at [888, 176] on span "ADD NEW" at bounding box center [893, 173] width 44 height 11
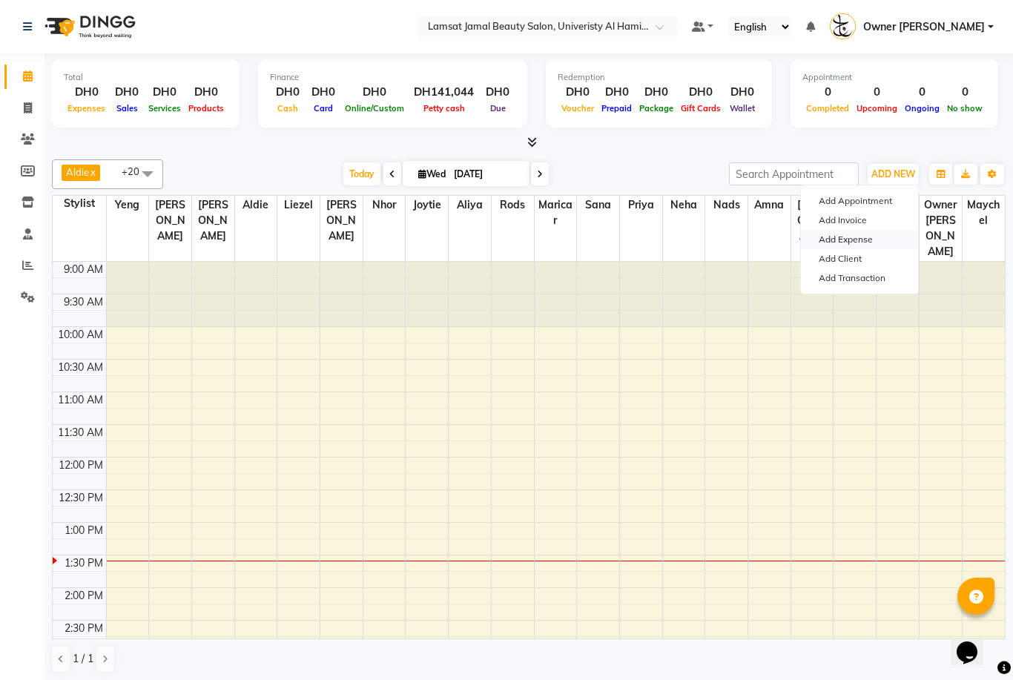
click at [876, 243] on link "Add Expense" at bounding box center [859, 239] width 117 height 19
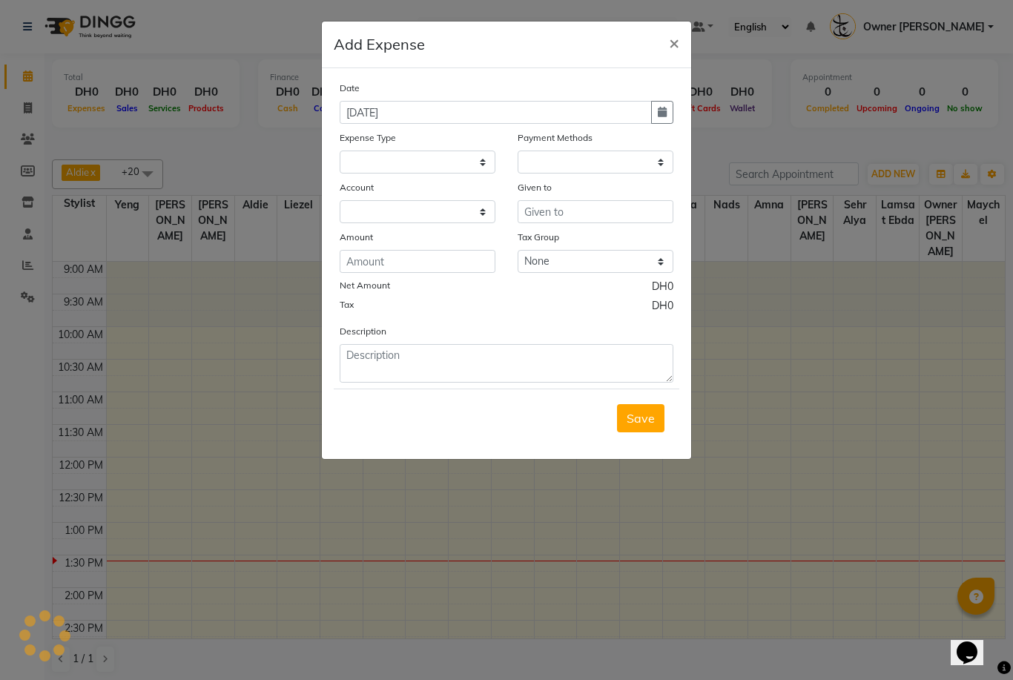
select select
select select "1"
select select "7420"
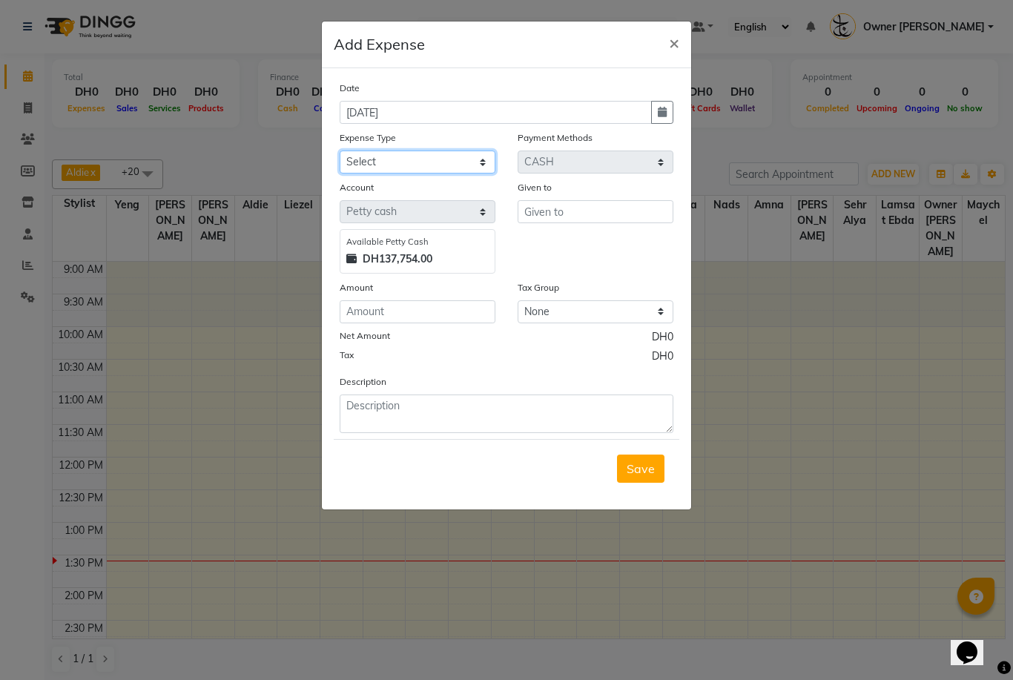
click at [486, 163] on select "Select Advance Salary Bank charges Car maintenance Cash transfer to bank Cash t…" at bounding box center [418, 162] width 156 height 23
select select "22084"
click at [611, 220] on input "text" at bounding box center [596, 211] width 156 height 23
type input "tabby"
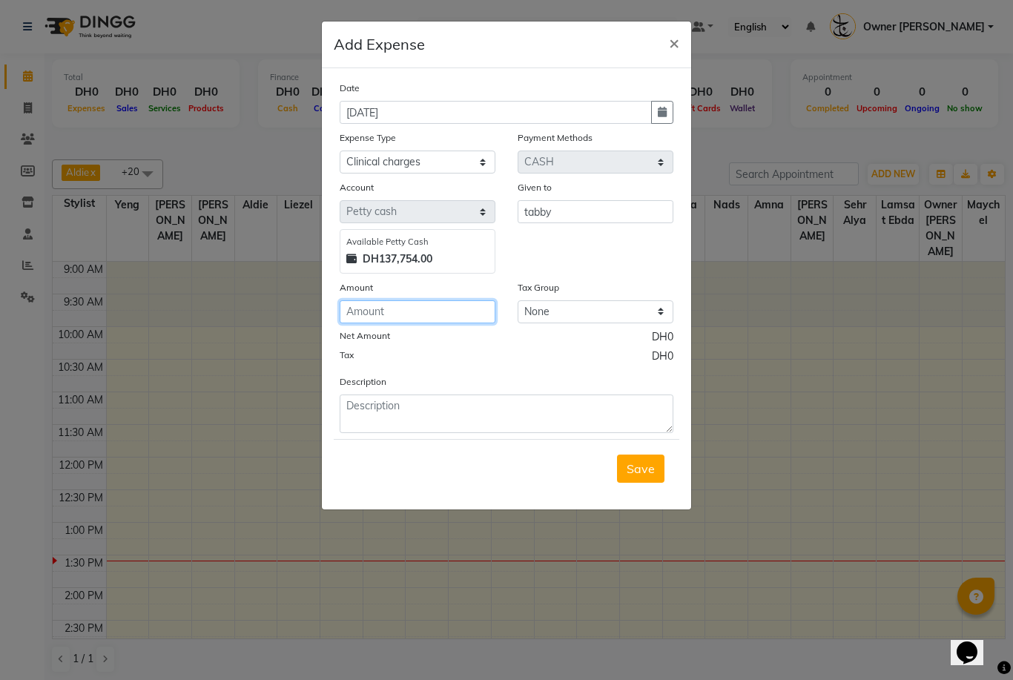
click at [435, 321] on input "number" at bounding box center [418, 311] width 156 height 23
type input "480"
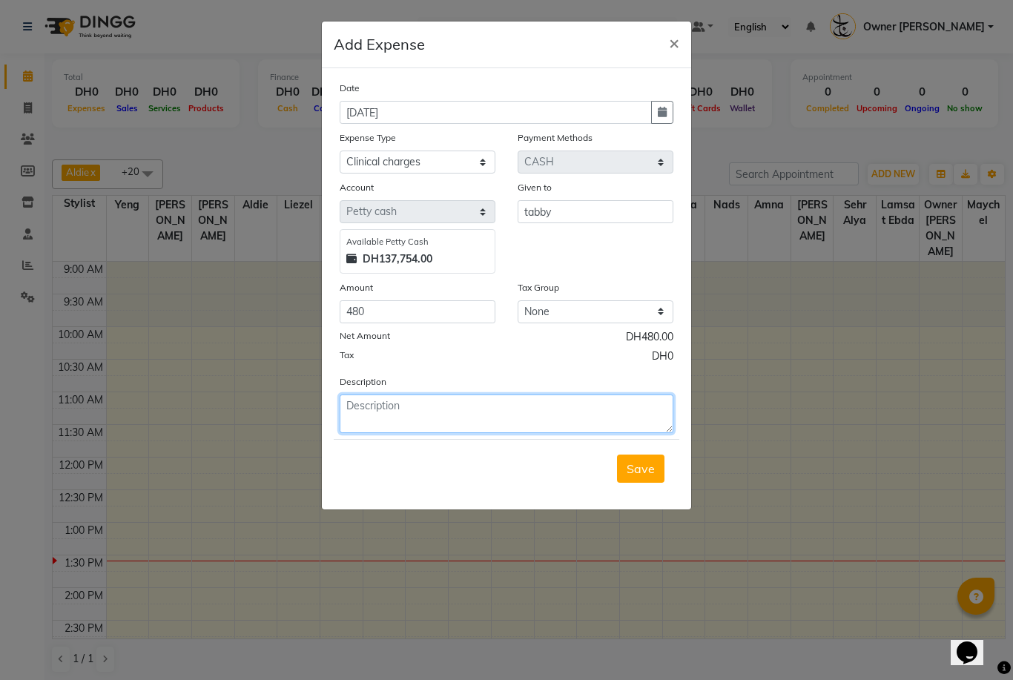
click at [480, 413] on textarea at bounding box center [507, 414] width 334 height 39
type textarea "aliya face"
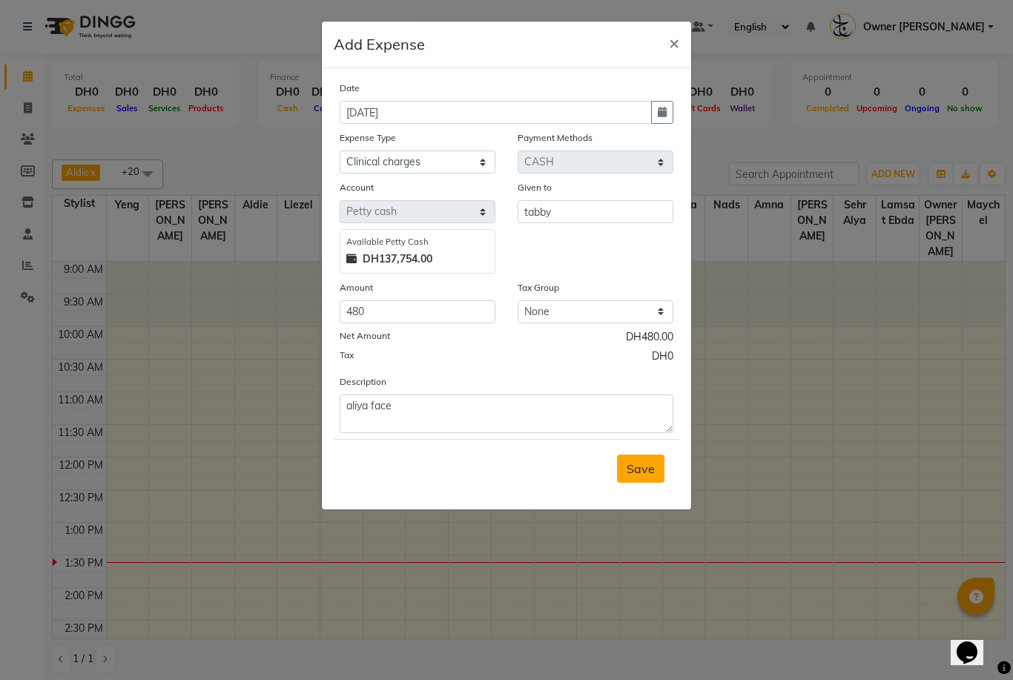
click at [655, 468] on button "Save" at bounding box center [640, 469] width 47 height 28
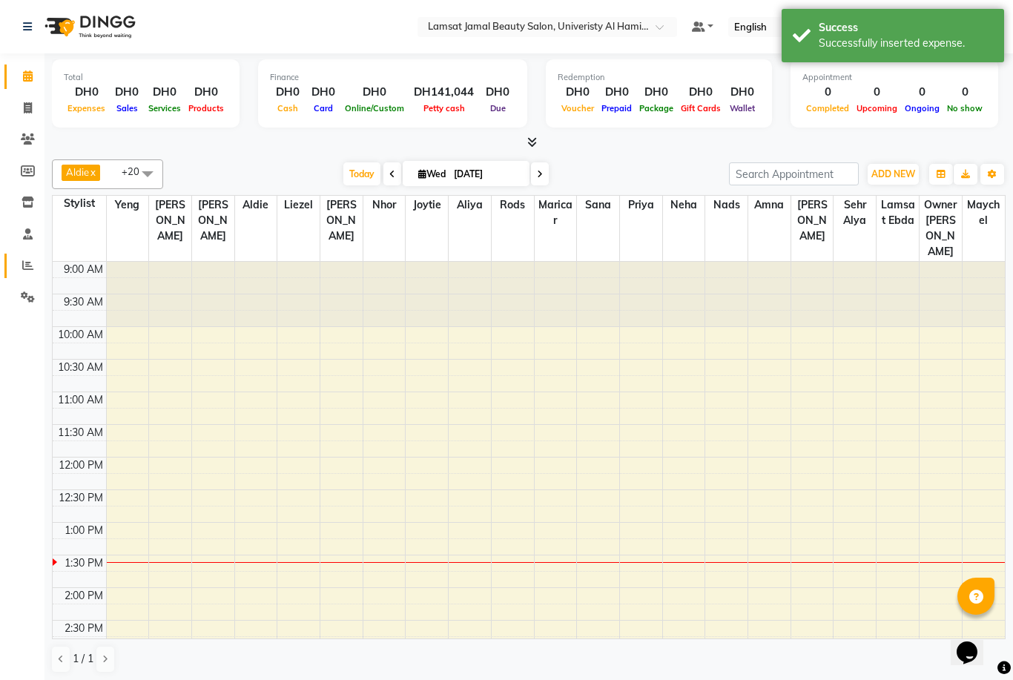
click at [22, 269] on icon at bounding box center [27, 265] width 11 height 11
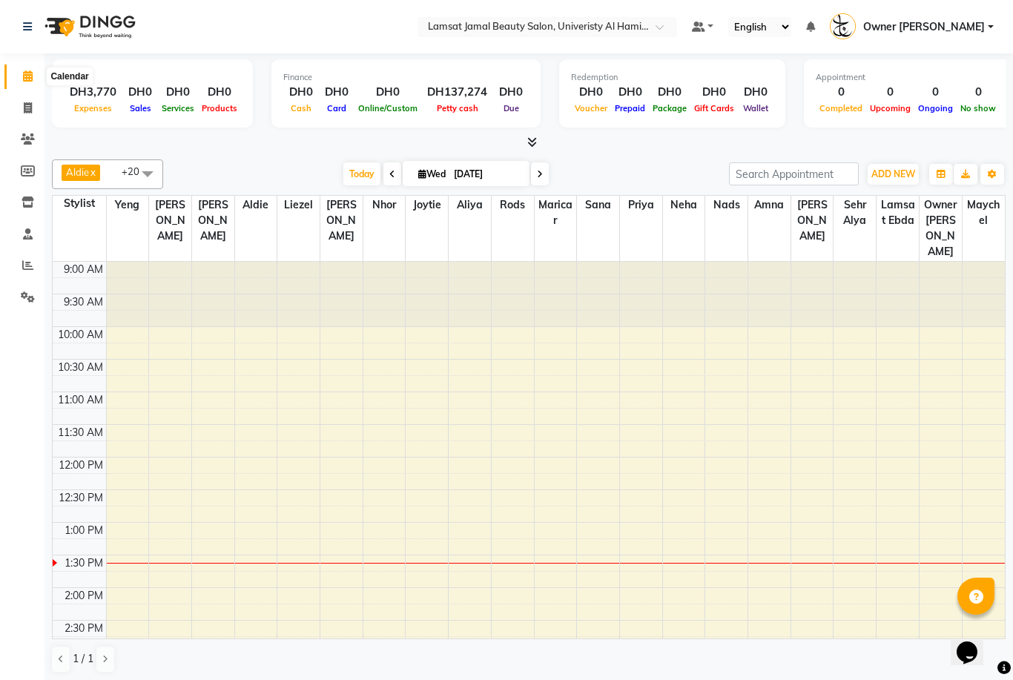
click at [30, 78] on icon at bounding box center [28, 75] width 10 height 11
click at [34, 266] on span at bounding box center [28, 265] width 26 height 17
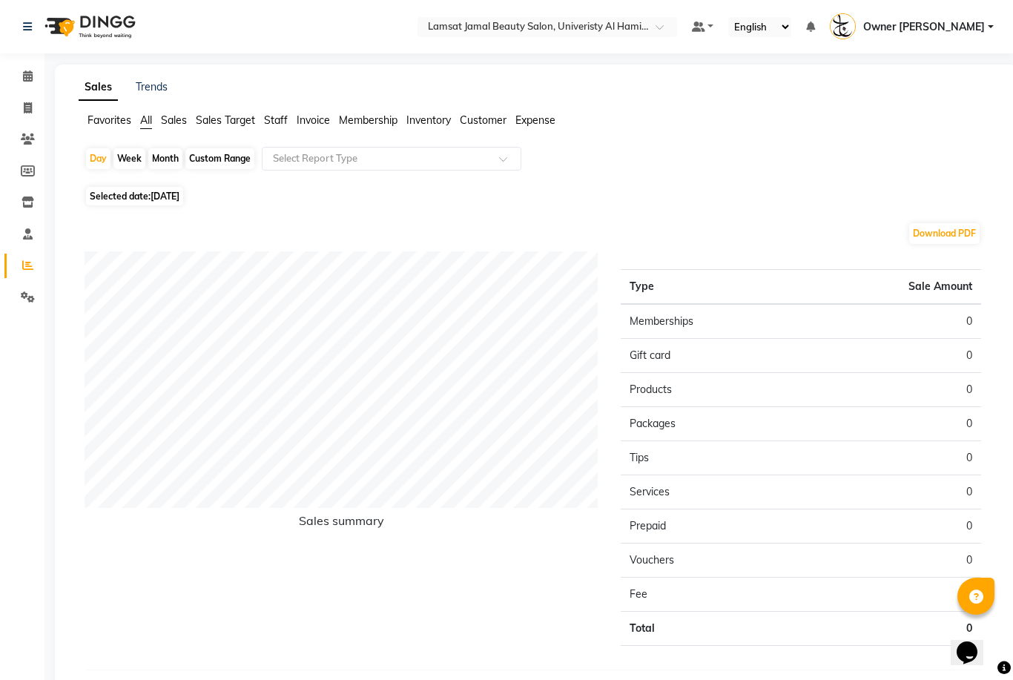
click at [539, 121] on span "Expense" at bounding box center [535, 119] width 40 height 13
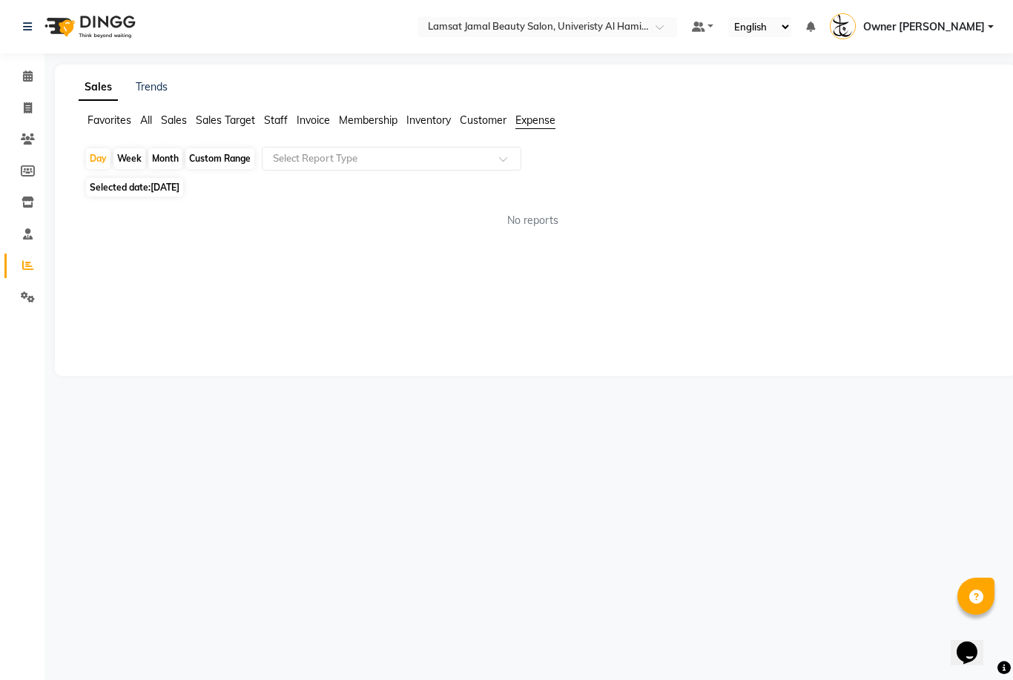
click at [535, 125] on span "Expense" at bounding box center [535, 119] width 40 height 13
click at [503, 158] on span at bounding box center [508, 163] width 19 height 15
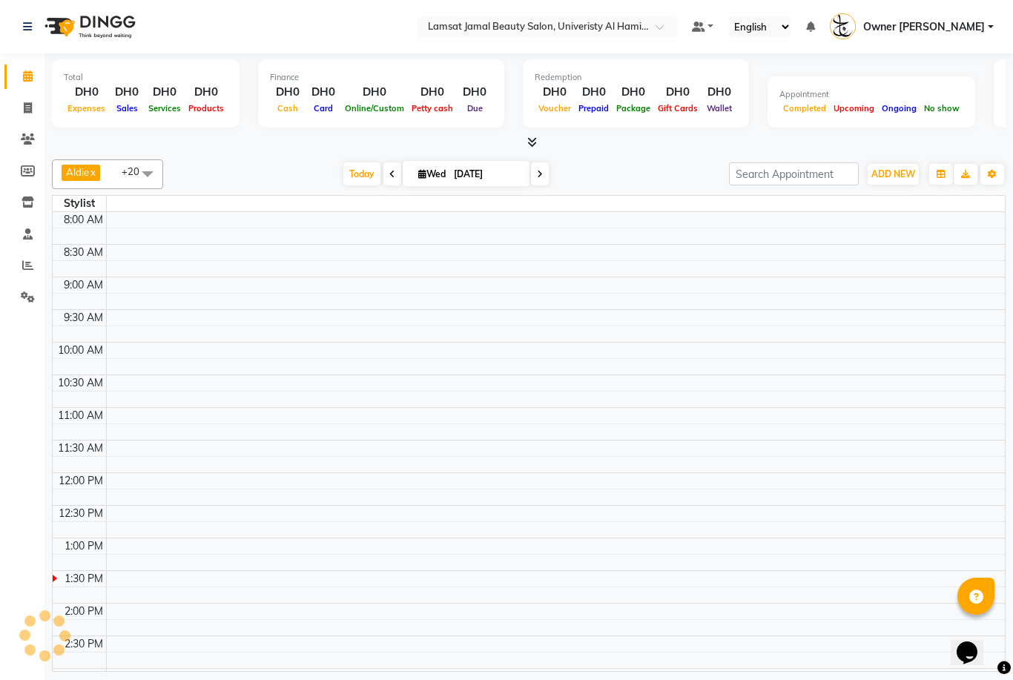
scroll to position [262, 0]
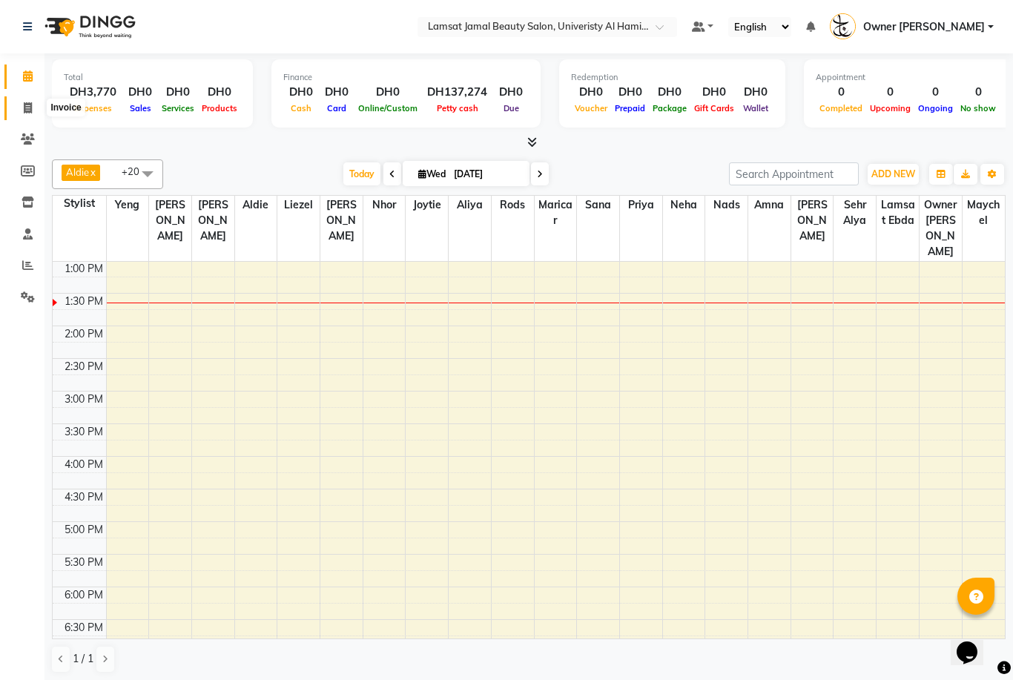
click at [40, 110] on span at bounding box center [28, 108] width 26 height 17
select select "service"
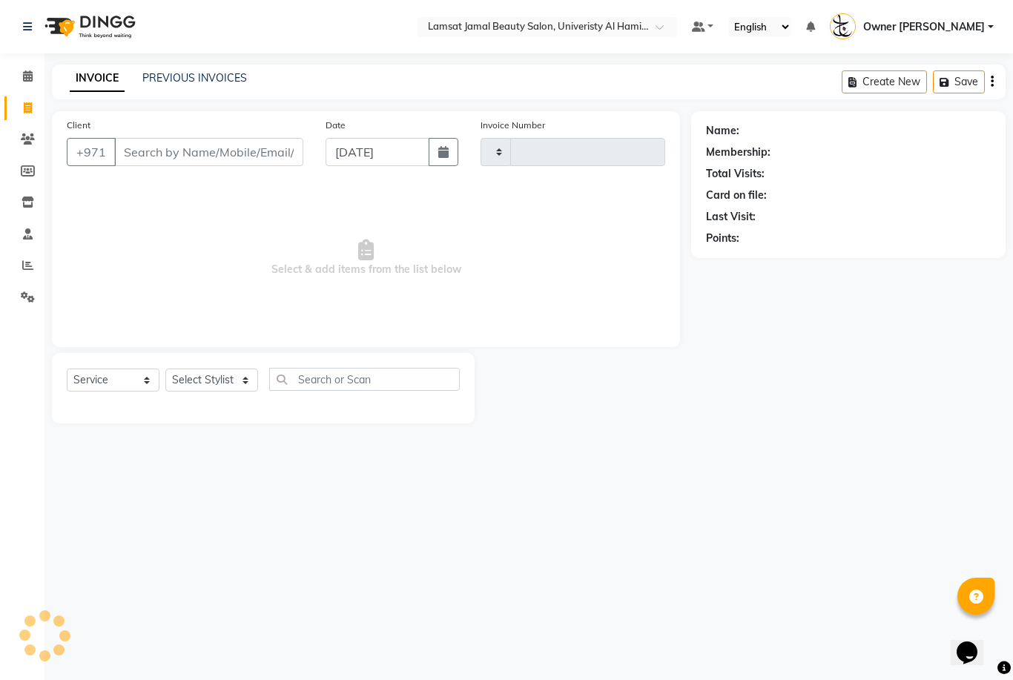
type input "3181"
select select "8294"
click at [30, 141] on icon at bounding box center [28, 138] width 14 height 11
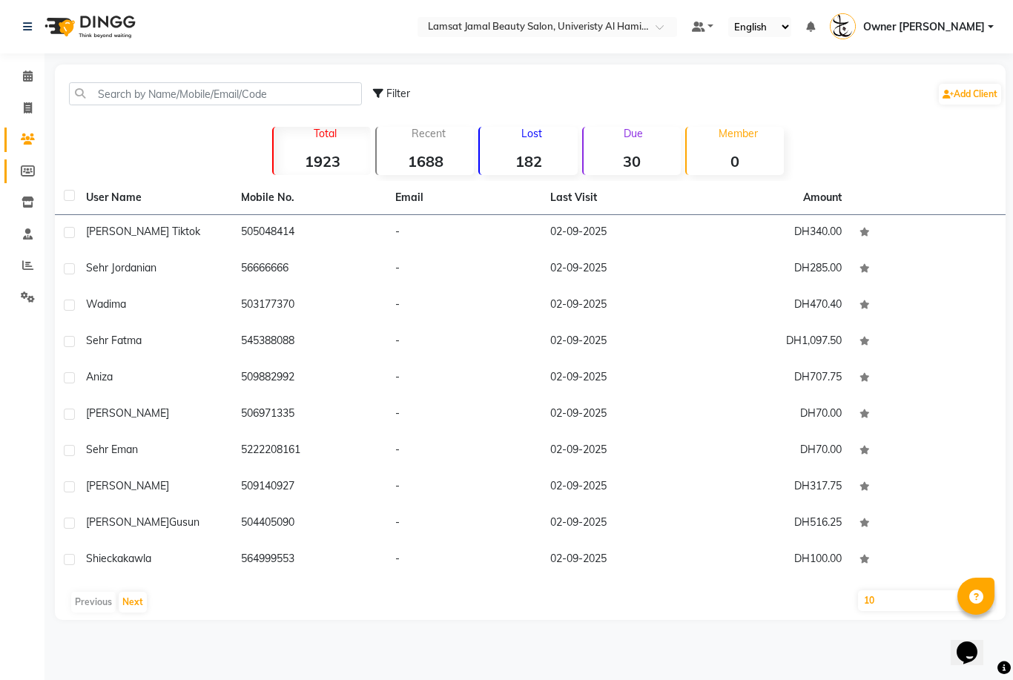
click at [33, 172] on icon at bounding box center [28, 170] width 14 height 11
select select
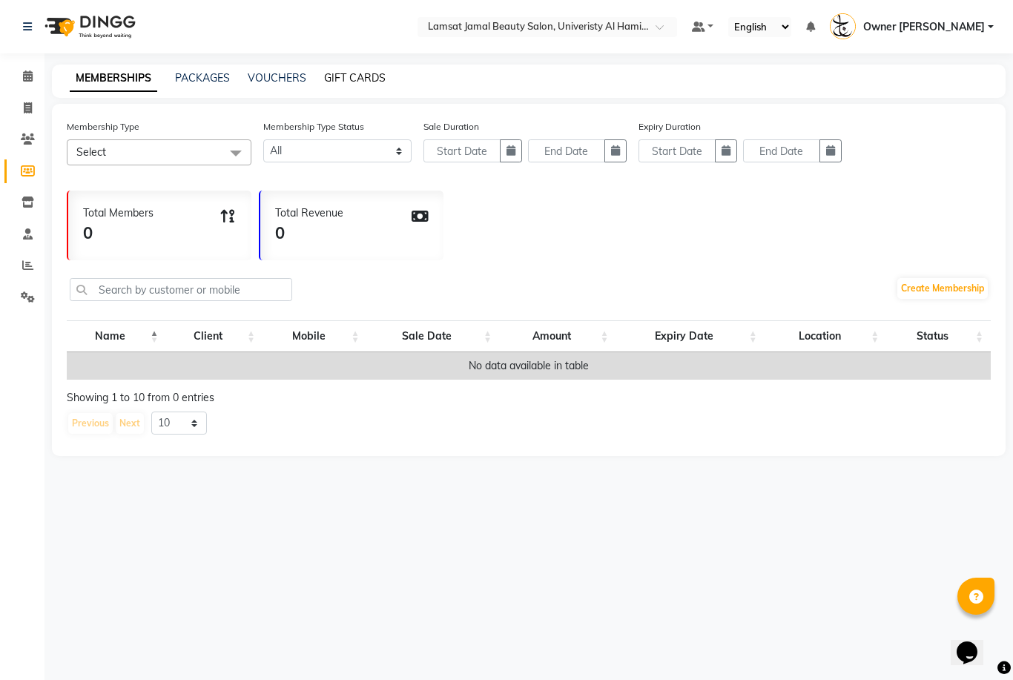
click at [358, 77] on link "GIFT CARDS" at bounding box center [355, 77] width 62 height 13
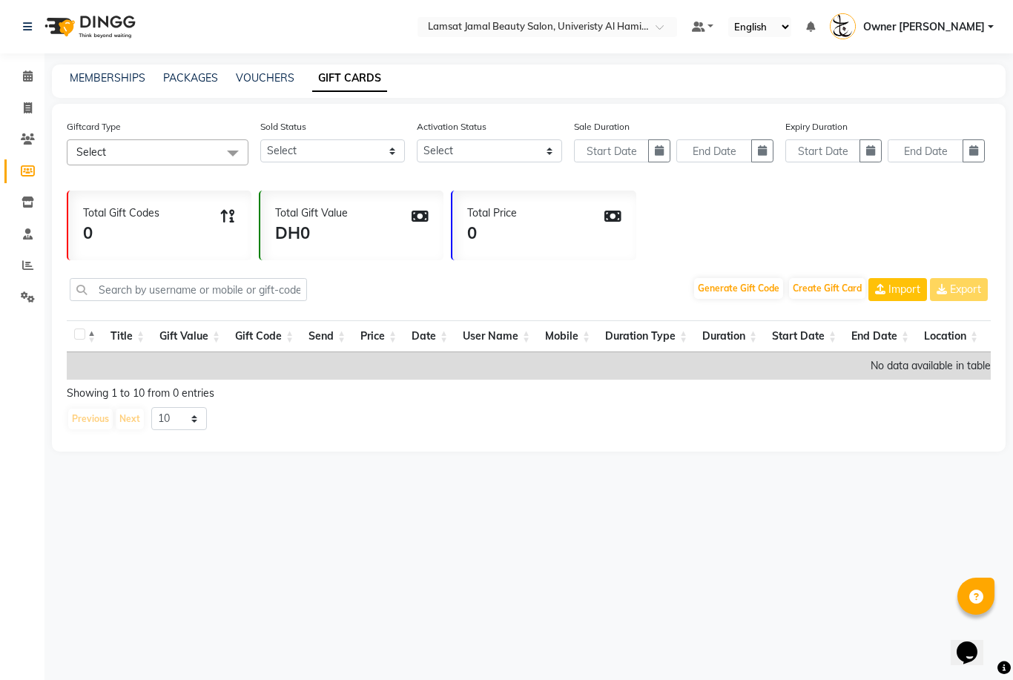
click at [233, 151] on span at bounding box center [233, 153] width 30 height 28
click at [390, 149] on select "Select Yes No" at bounding box center [332, 150] width 145 height 23
click at [194, 420] on select "10 20 50 100" at bounding box center [179, 418] width 56 height 23
click at [17, 204] on span at bounding box center [28, 202] width 26 height 17
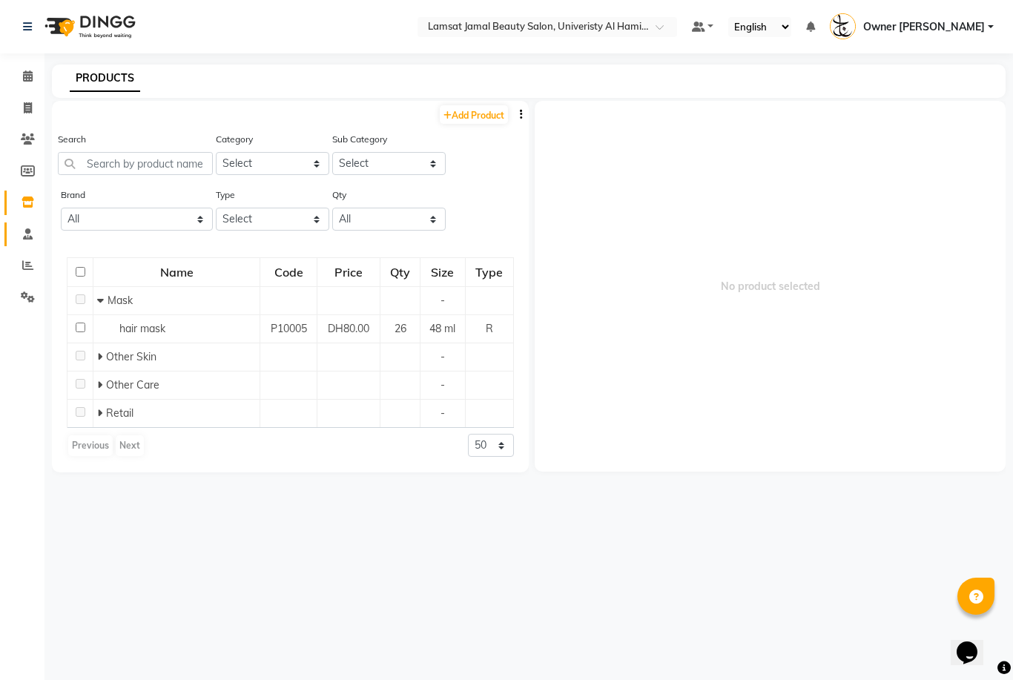
click at [28, 236] on icon at bounding box center [28, 233] width 10 height 11
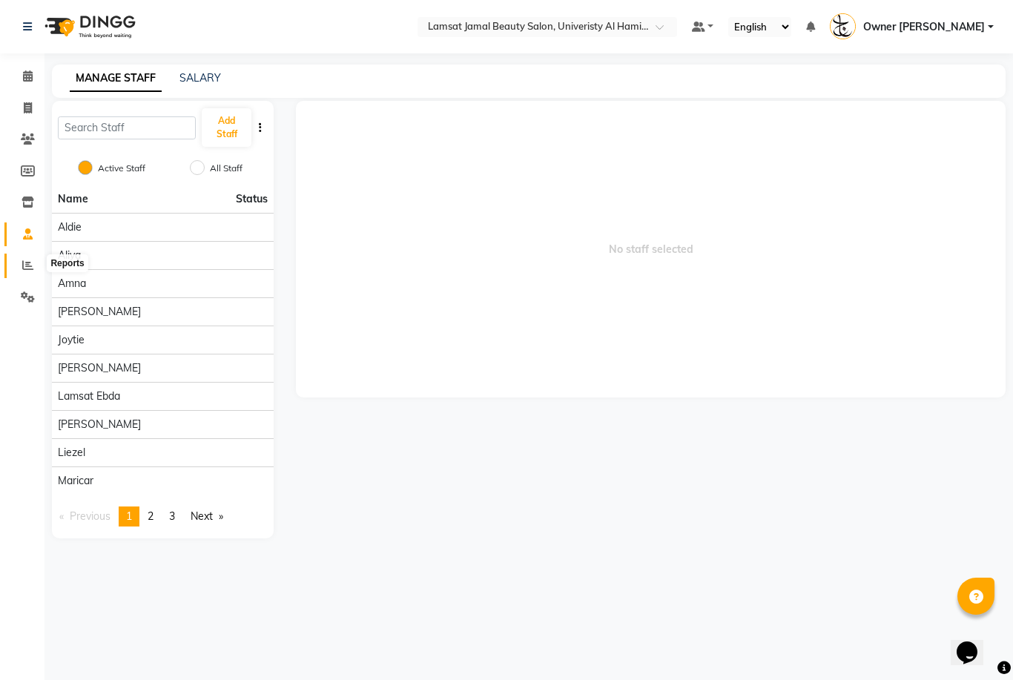
click at [19, 262] on span at bounding box center [28, 265] width 26 height 17
click at [33, 174] on icon at bounding box center [28, 170] width 14 height 11
select select
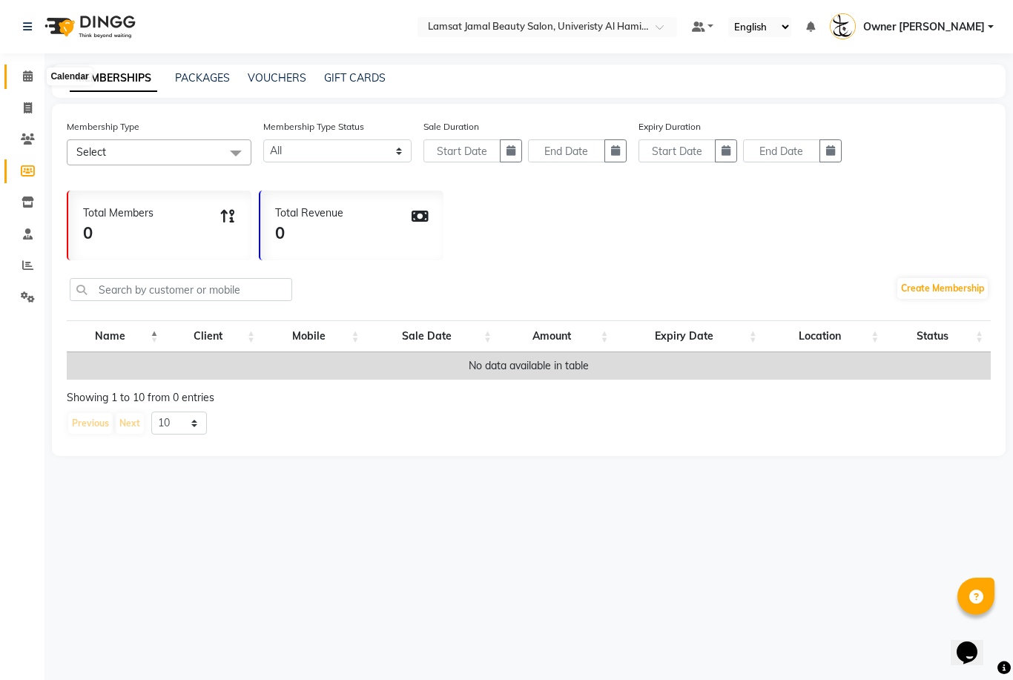
click at [34, 82] on span at bounding box center [28, 76] width 26 height 17
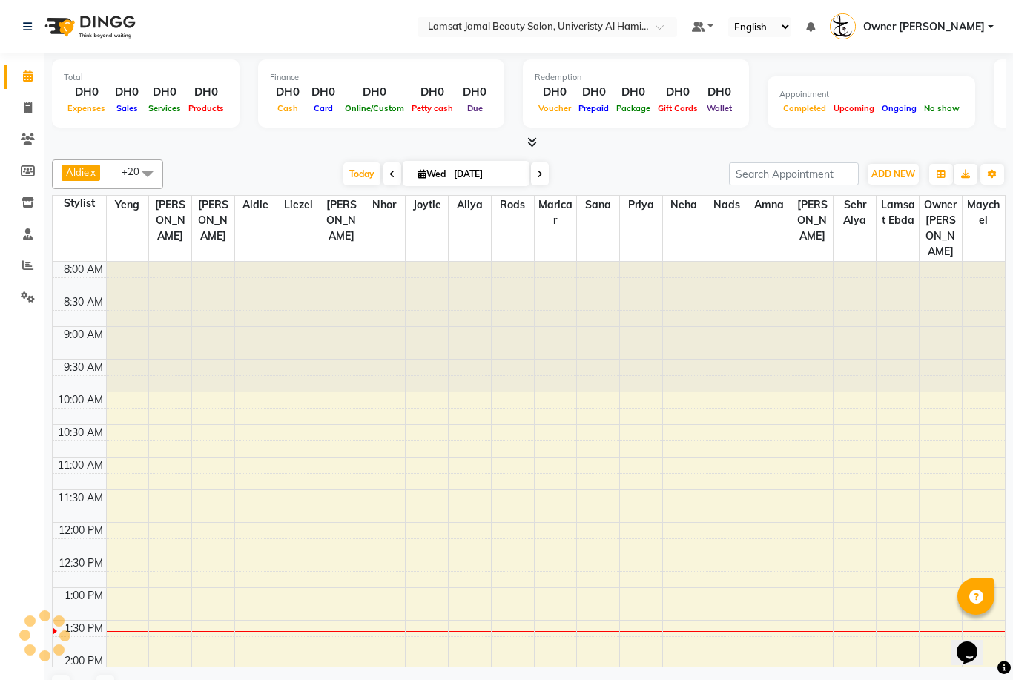
scroll to position [262, 0]
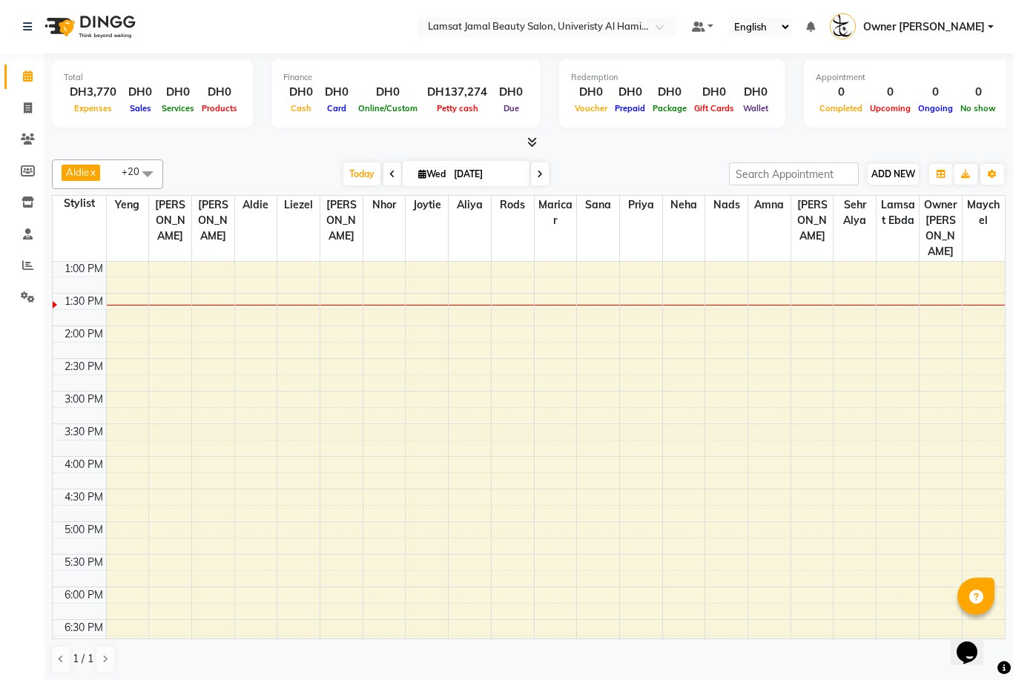
click at [897, 170] on span "ADD NEW" at bounding box center [893, 173] width 44 height 11
click at [982, 243] on link "Add Expense" at bounding box center [978, 239] width 117 height 19
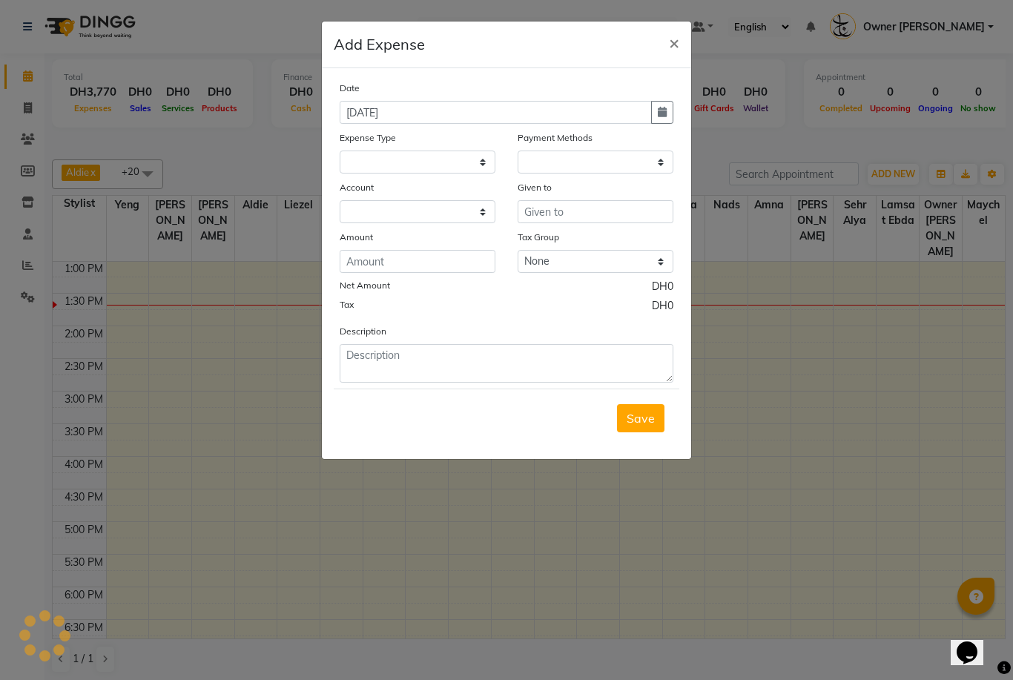
select select
select select "1"
select select "7420"
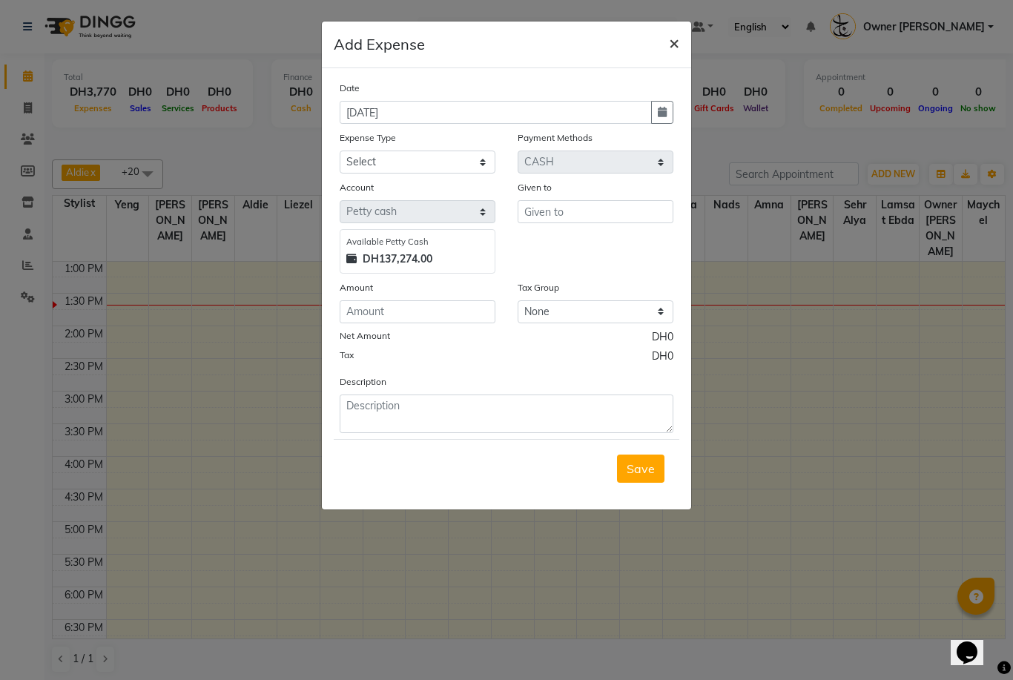
click at [670, 47] on span "×" at bounding box center [674, 42] width 10 height 22
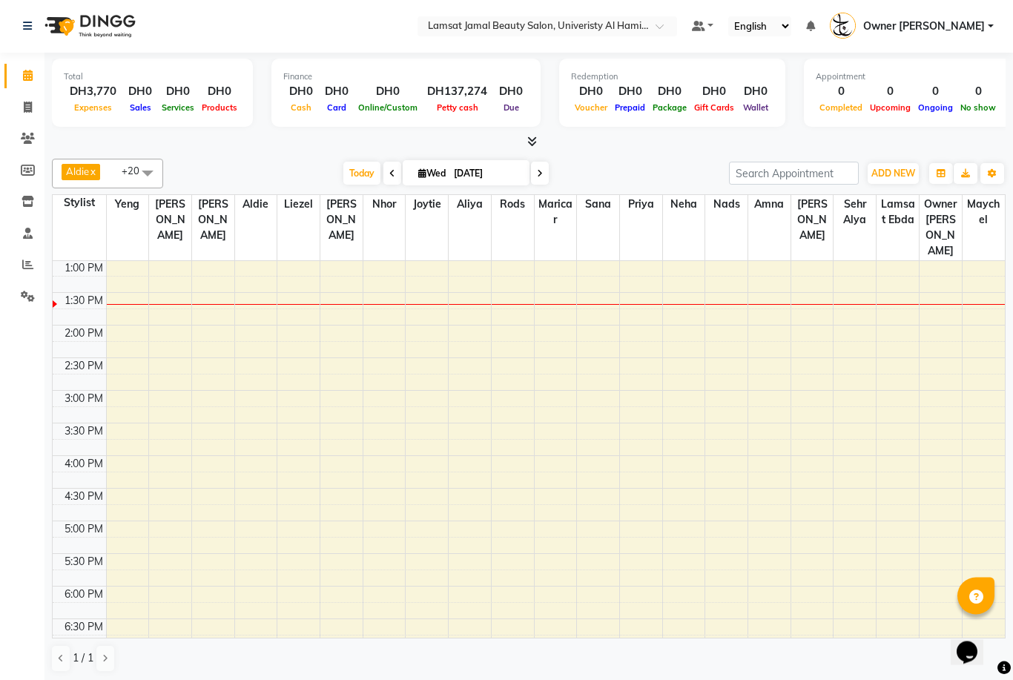
scroll to position [1, 0]
click at [33, 257] on span at bounding box center [28, 265] width 26 height 17
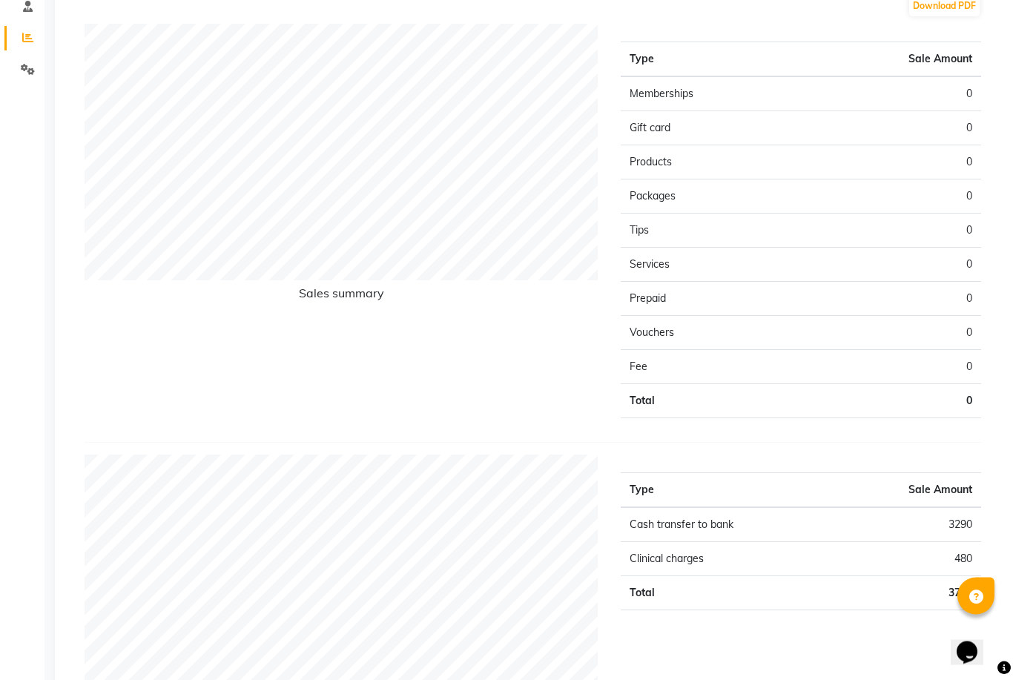
scroll to position [327, 0]
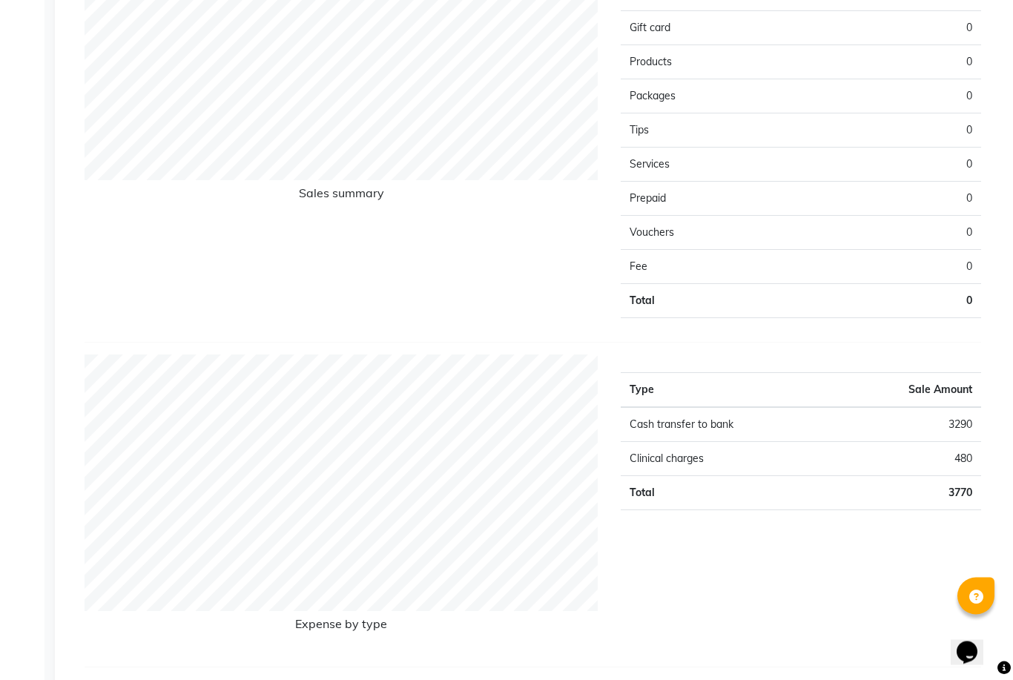
click at [961, 424] on td "3290" at bounding box center [909, 425] width 145 height 35
click at [949, 427] on td "3290" at bounding box center [909, 425] width 145 height 35
click at [357, 633] on h6 "Expense by type" at bounding box center [342, 628] width 514 height 20
click at [957, 494] on td "3770" at bounding box center [909, 494] width 145 height 34
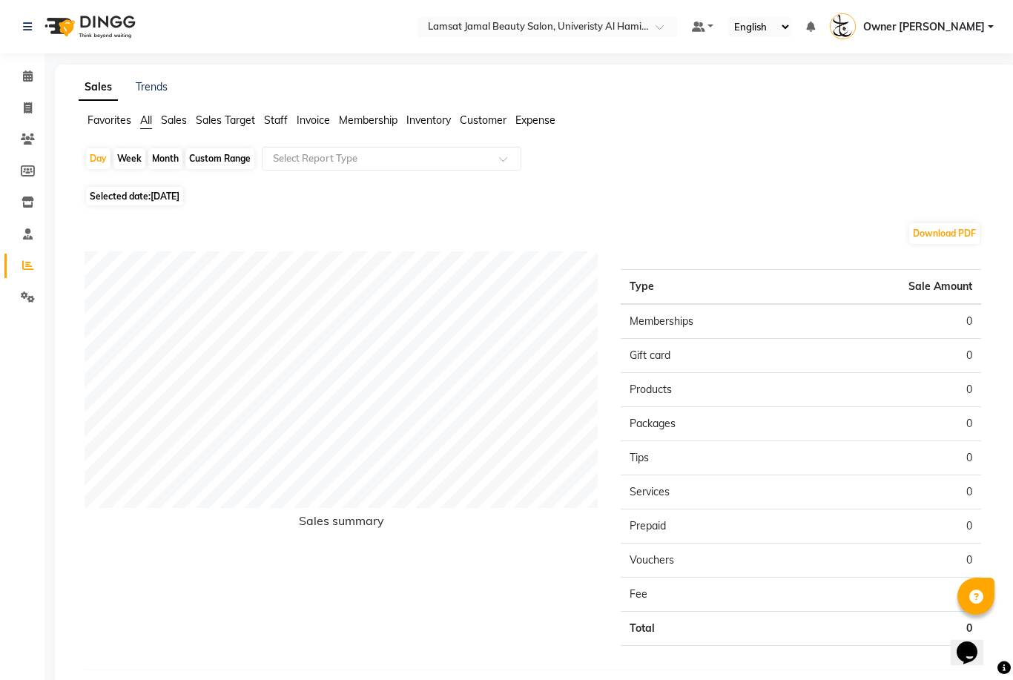
scroll to position [0, 0]
